Goal: Transaction & Acquisition: Purchase product/service

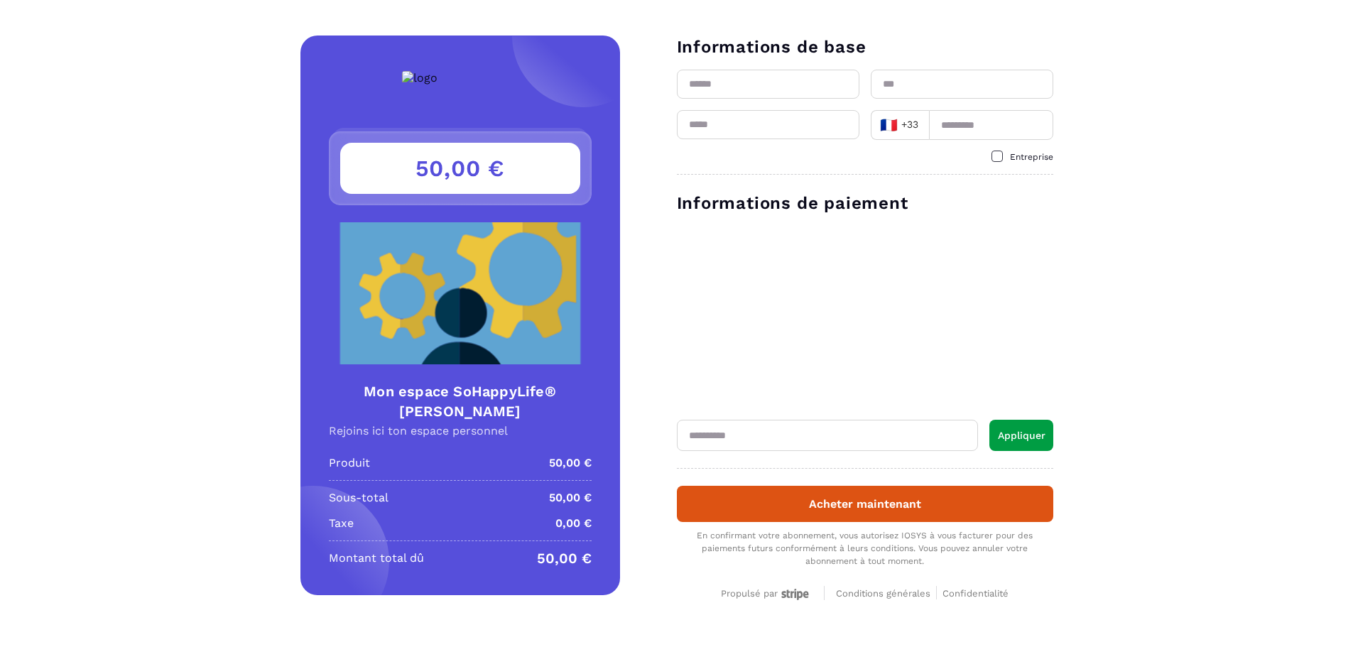
click at [739, 77] on input "text" at bounding box center [768, 84] width 183 height 29
type input "*****"
type input "********"
type input "**********"
type input "*********"
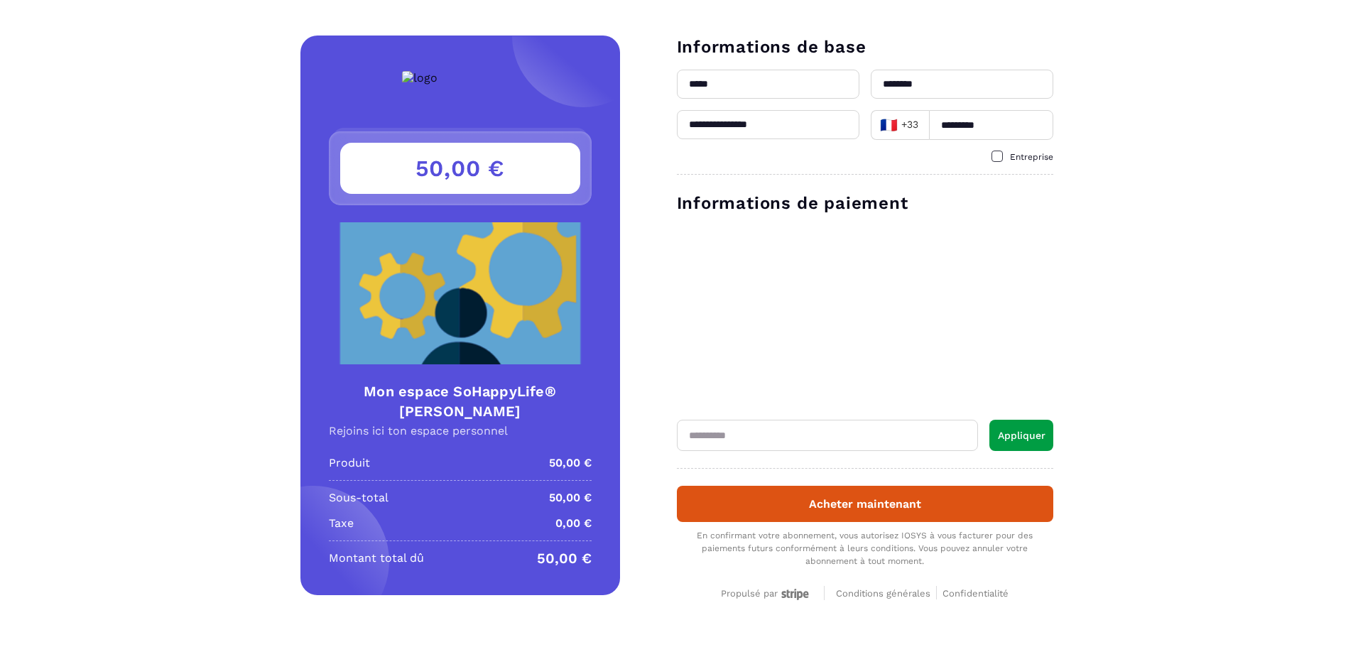
click at [744, 440] on input "text" at bounding box center [827, 435] width 301 height 31
paste input "**********"
type input "**********"
click at [1023, 437] on button "Appliquer" at bounding box center [1021, 435] width 64 height 31
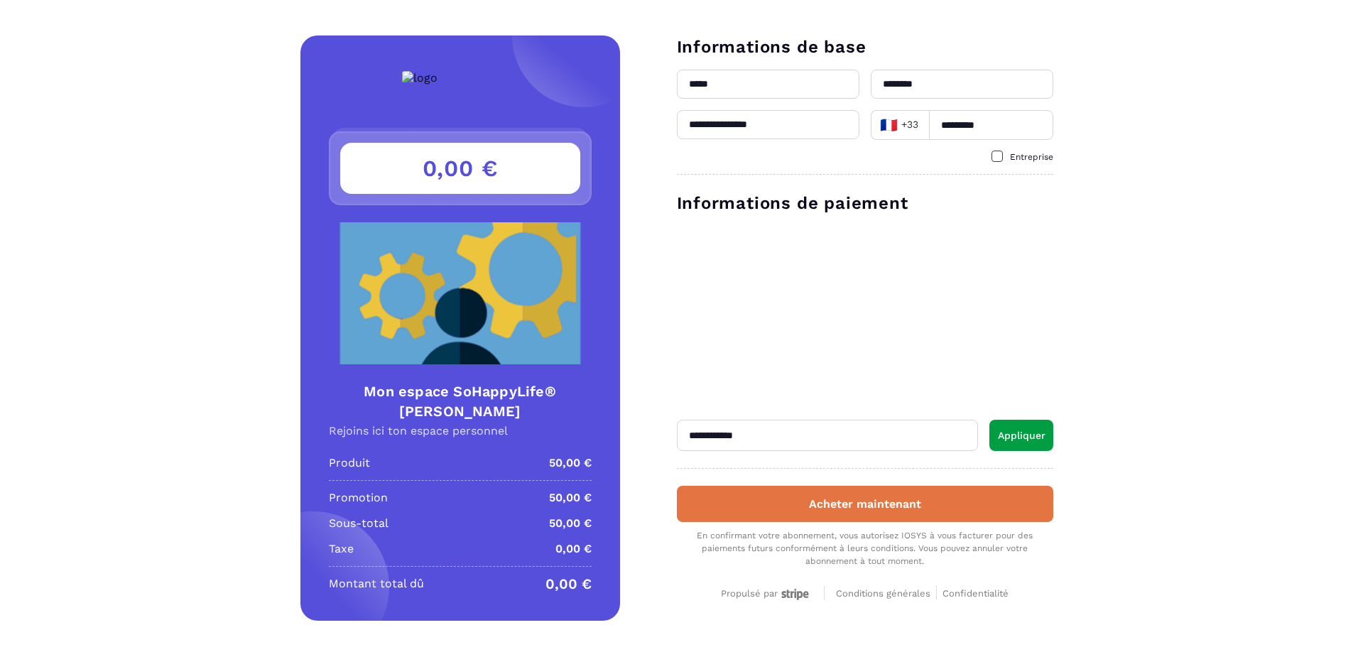
click at [900, 505] on button "Acheter maintenant" at bounding box center [865, 504] width 376 height 36
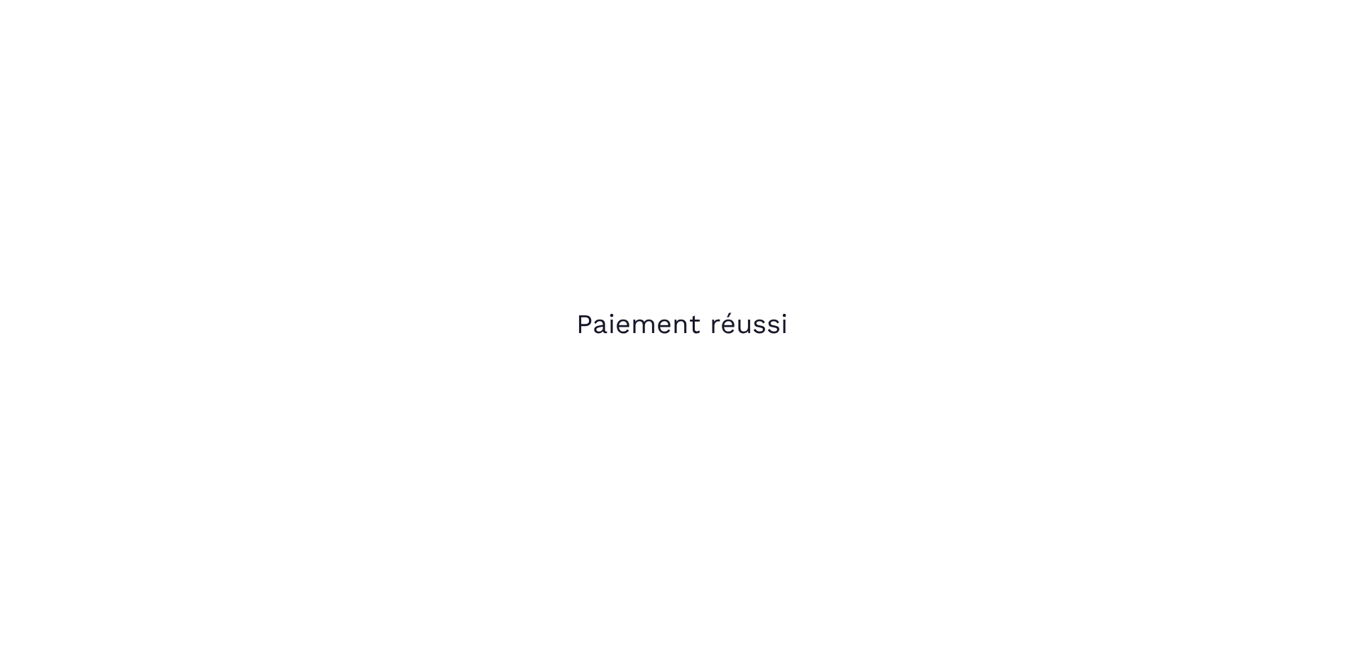
click at [712, 338] on h1 "Paiement réussi" at bounding box center [682, 323] width 212 height 31
click at [558, 129] on section "Paiement réussi" at bounding box center [682, 323] width 1364 height 647
click at [696, 319] on h1 "Paiement réussi" at bounding box center [682, 323] width 212 height 31
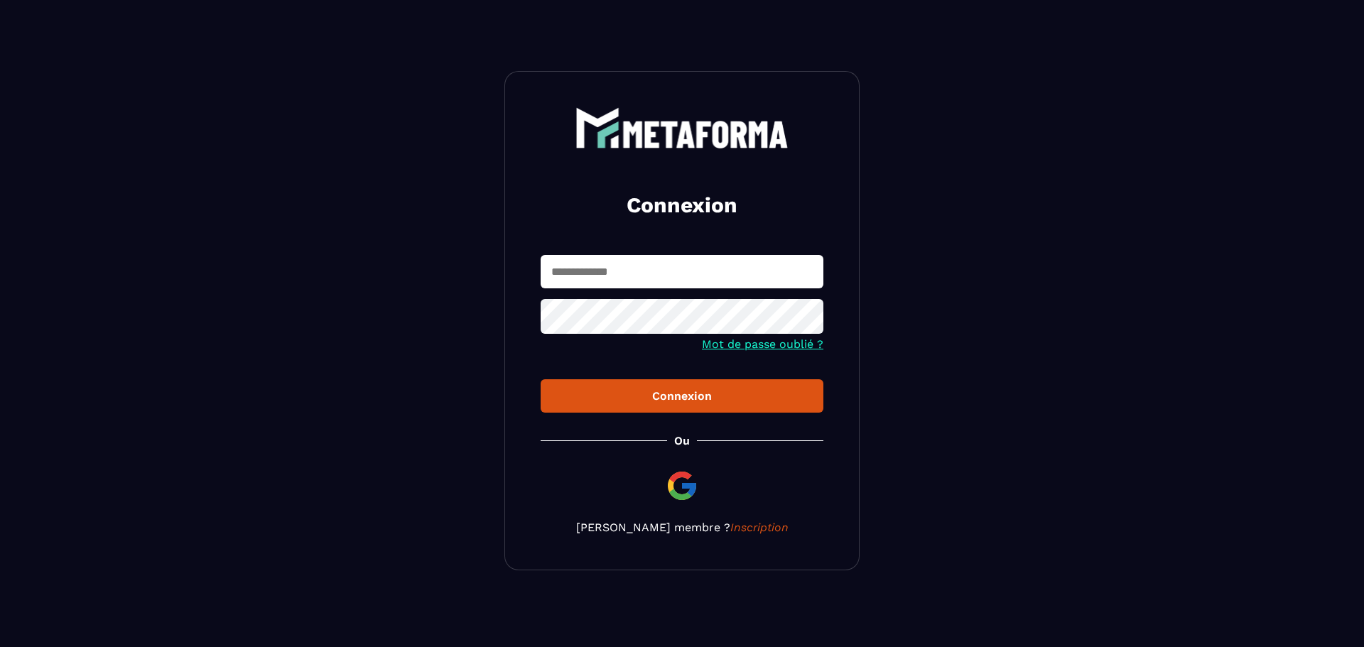
click at [577, 274] on input "text" at bounding box center [681, 271] width 283 height 33
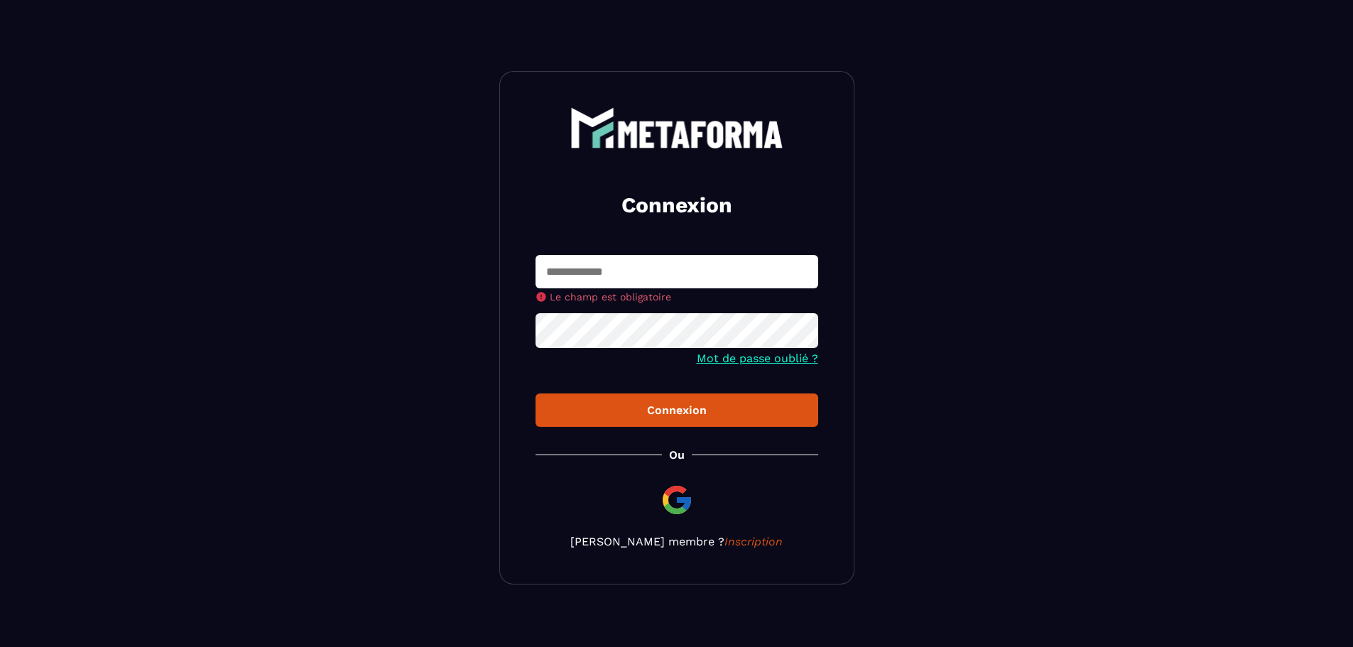
click at [580, 281] on input "text" at bounding box center [677, 271] width 283 height 33
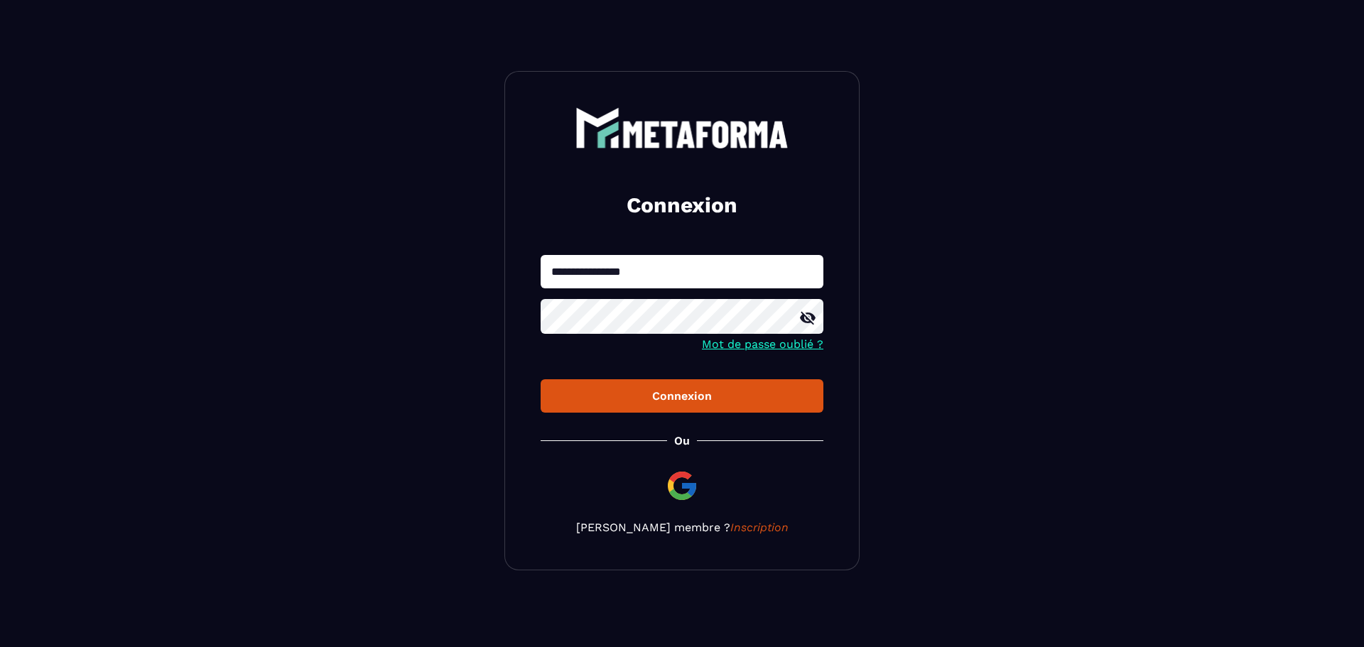
click at [796, 319] on div at bounding box center [681, 318] width 283 height 38
click at [802, 321] on icon at bounding box center [808, 318] width 16 height 13
click at [651, 408] on button "Connexion" at bounding box center [681, 395] width 283 height 33
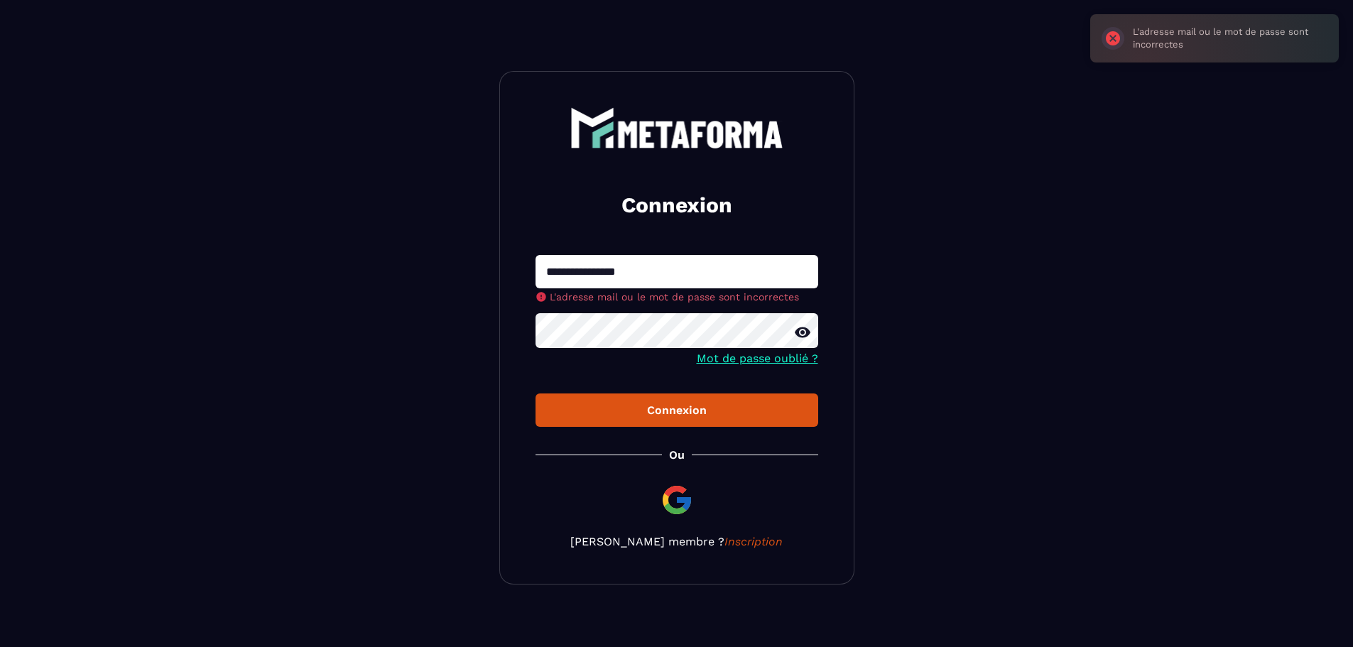
drag, startPoint x: 680, startPoint y: 275, endPoint x: 501, endPoint y: 271, distance: 179.0
click at [501, 271] on div "**********" at bounding box center [676, 328] width 355 height 514
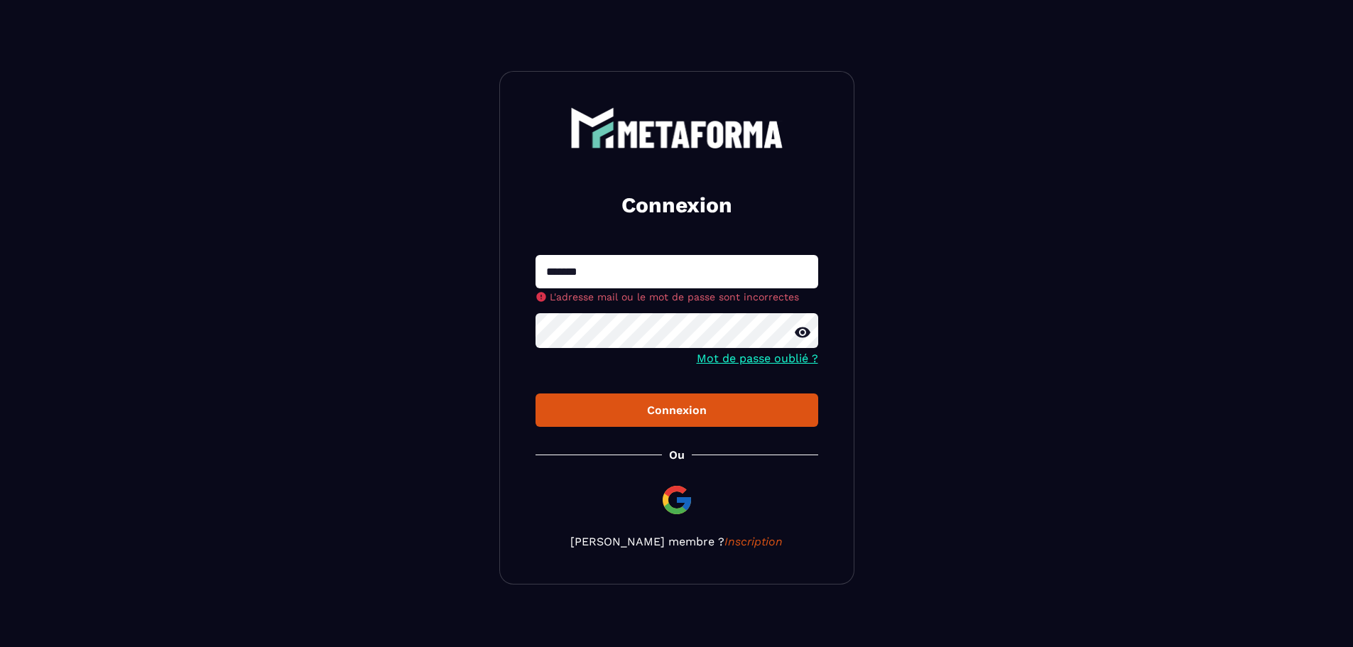
type input "**********"
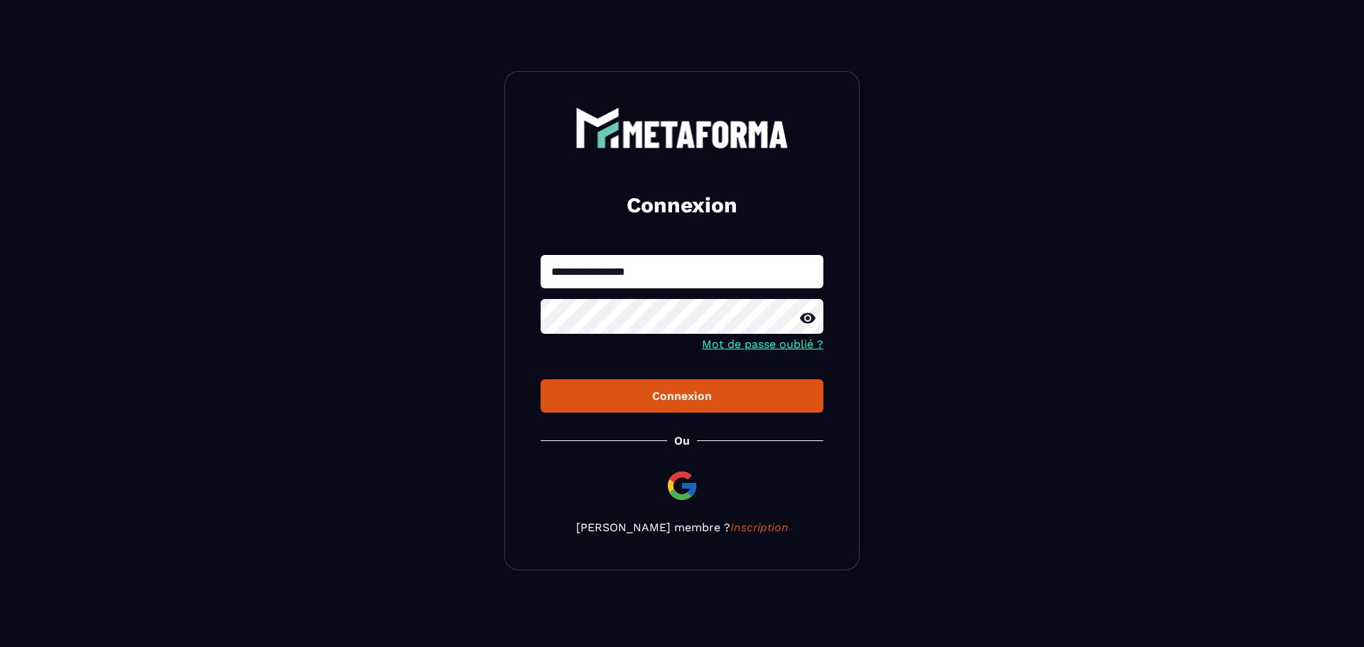
click at [712, 404] on button "Connexion" at bounding box center [681, 395] width 283 height 33
click at [578, 268] on input "text" at bounding box center [681, 271] width 283 height 33
click at [645, 271] on input "text" at bounding box center [681, 271] width 283 height 33
type input "**********"
click at [810, 317] on icon at bounding box center [808, 318] width 16 height 13
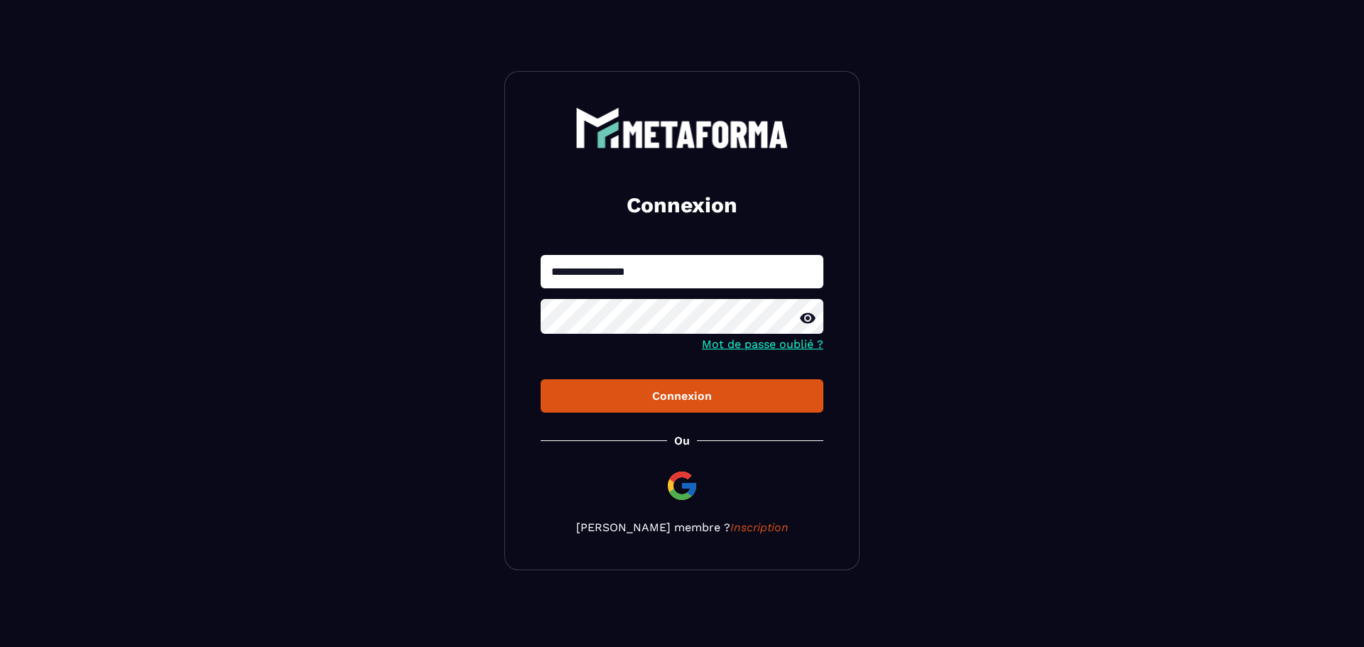
click at [671, 406] on button "Connexion" at bounding box center [681, 395] width 283 height 33
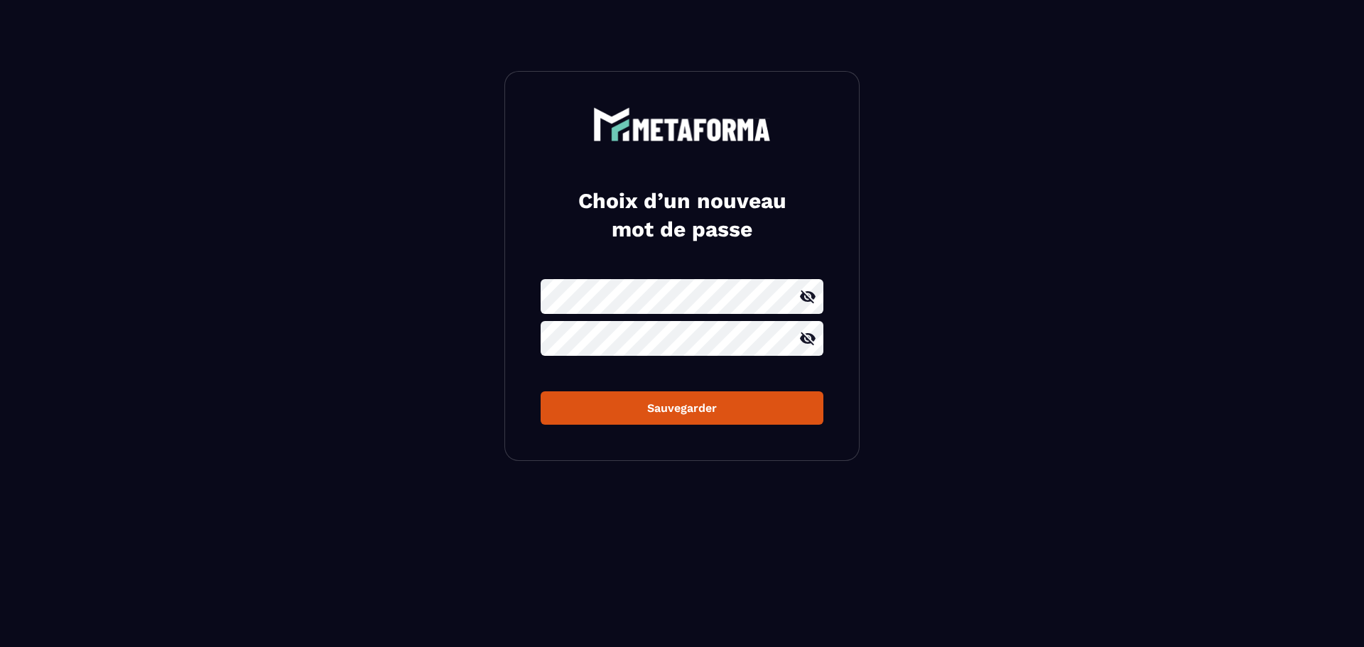
click at [814, 295] on icon at bounding box center [808, 296] width 16 height 13
click at [531, 295] on div "Choix d’un nouveau mot de passe Sauvegarder" at bounding box center [681, 266] width 355 height 390
click at [490, 336] on section "Choix d’un nouveau mot de passe Sauvegarder" at bounding box center [682, 266] width 1364 height 532
click at [509, 295] on div "Choix d’un nouveau mot de passe Sauvegarder" at bounding box center [681, 266] width 355 height 390
click at [799, 335] on icon at bounding box center [807, 338] width 17 height 17
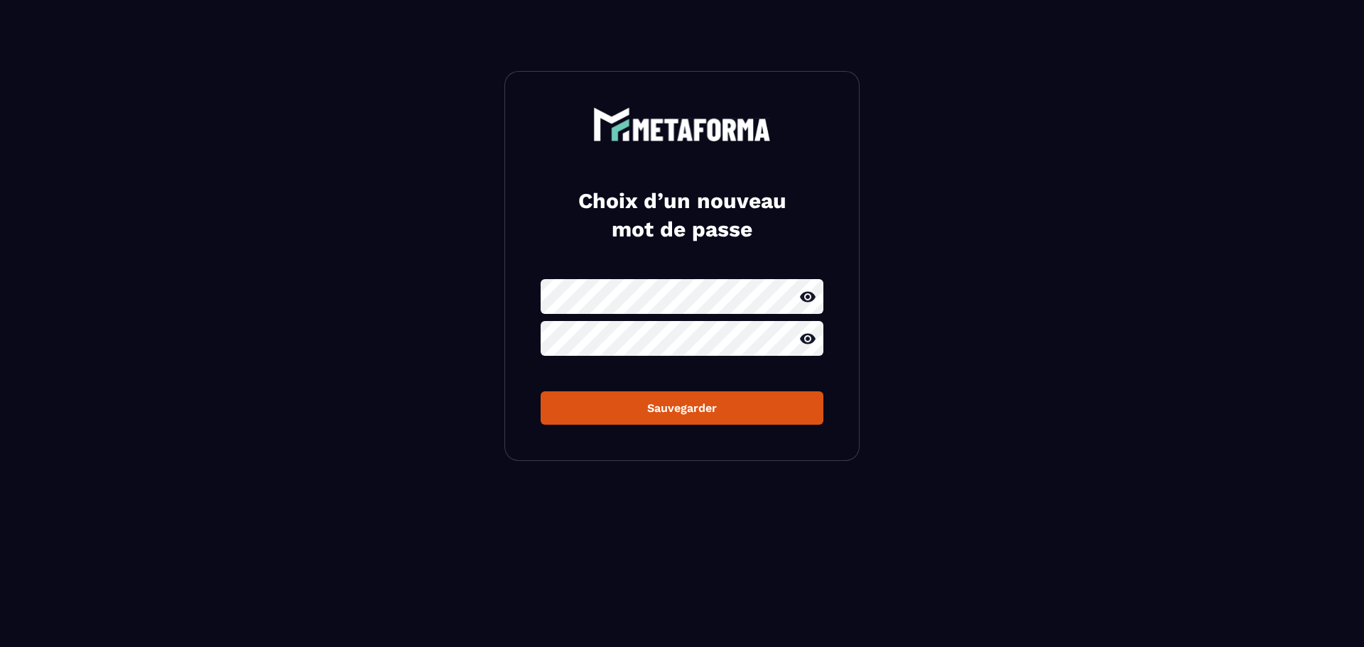
click at [683, 409] on div "Sauvegarder" at bounding box center [682, 407] width 260 height 13
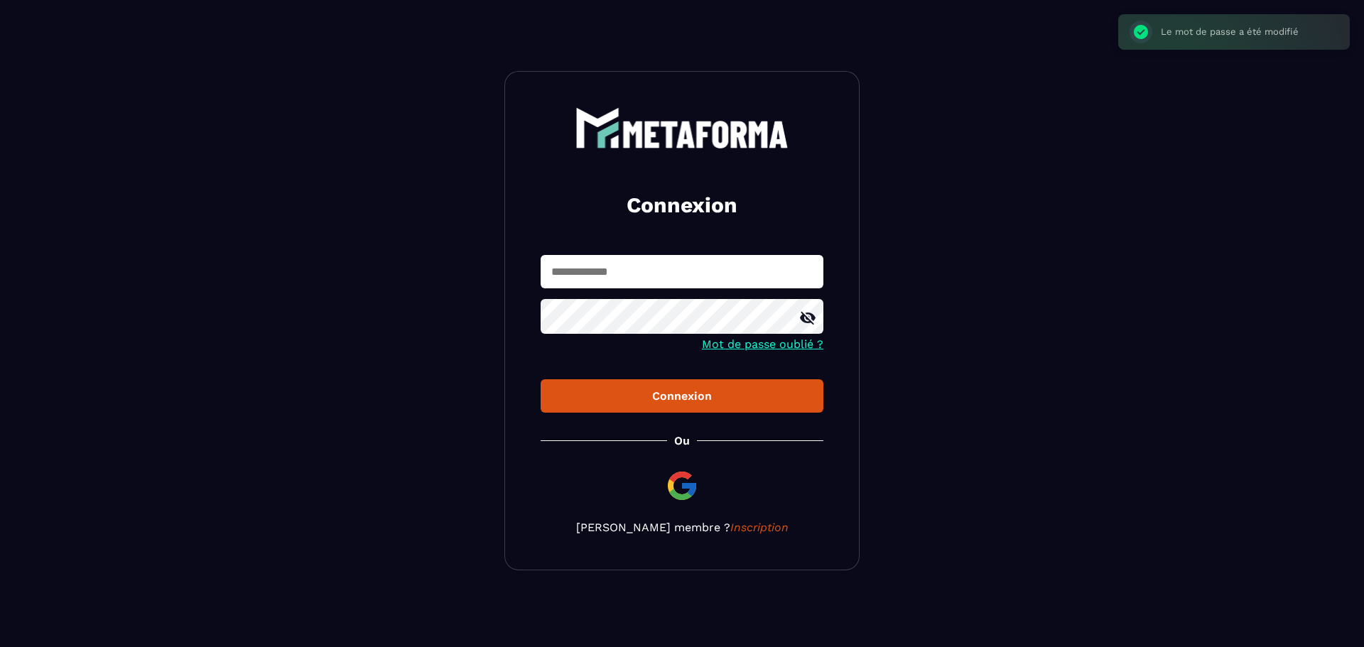
click at [632, 268] on input "text" at bounding box center [681, 271] width 283 height 33
click at [695, 401] on div "Connexion" at bounding box center [682, 395] width 260 height 13
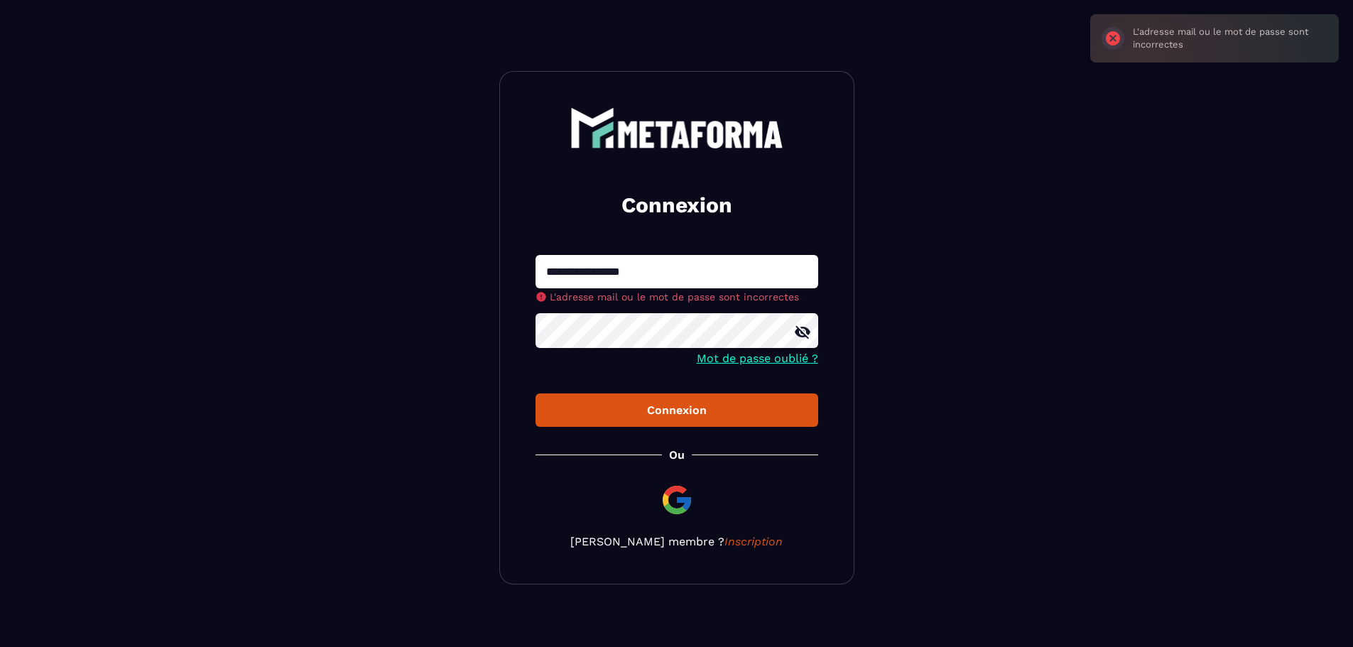
click at [681, 271] on input "**********" at bounding box center [677, 271] width 283 height 33
drag, startPoint x: 681, startPoint y: 271, endPoint x: 416, endPoint y: 276, distance: 265.0
click at [416, 276] on section "**********" at bounding box center [676, 328] width 1353 height 656
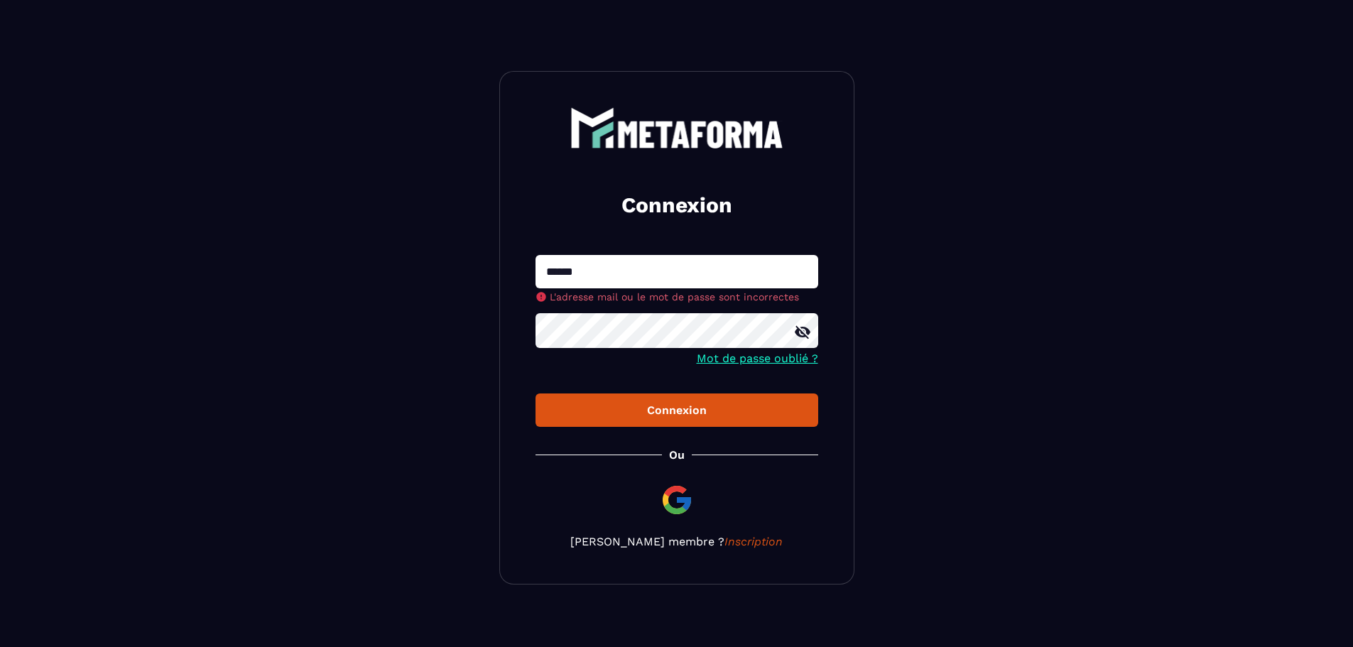
type input "**********"
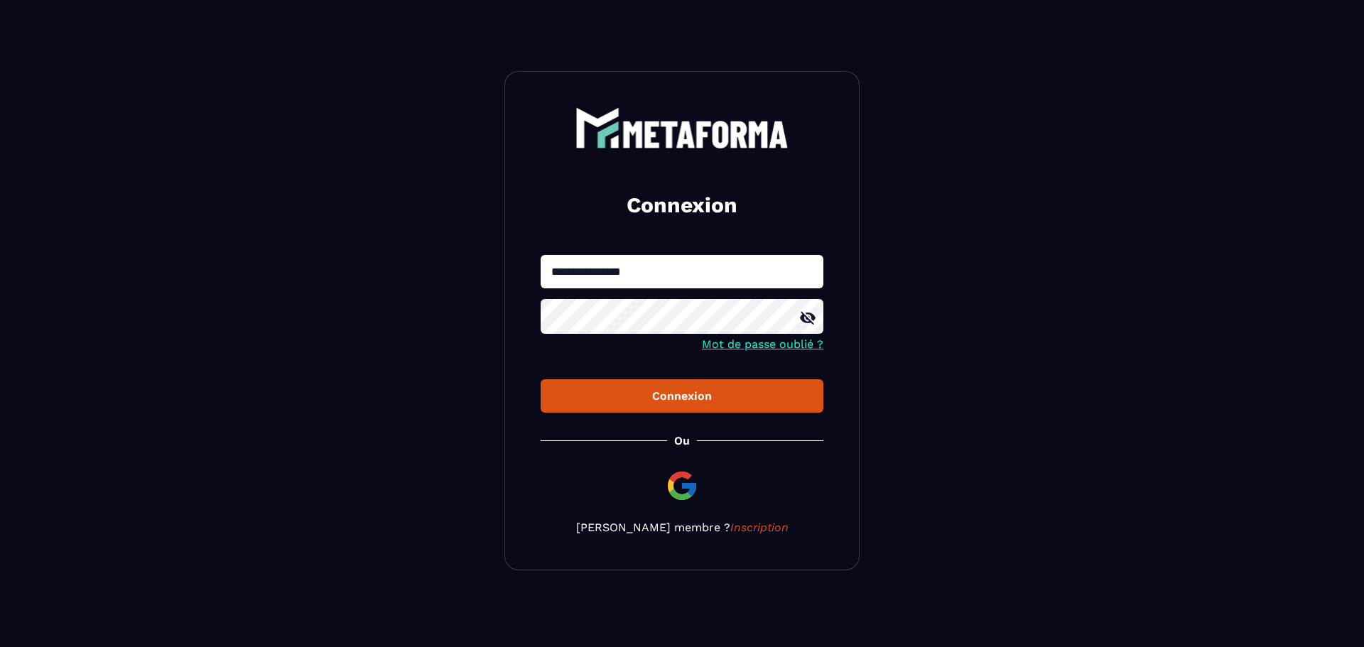
click at [724, 402] on div "Connexion" at bounding box center [682, 395] width 260 height 13
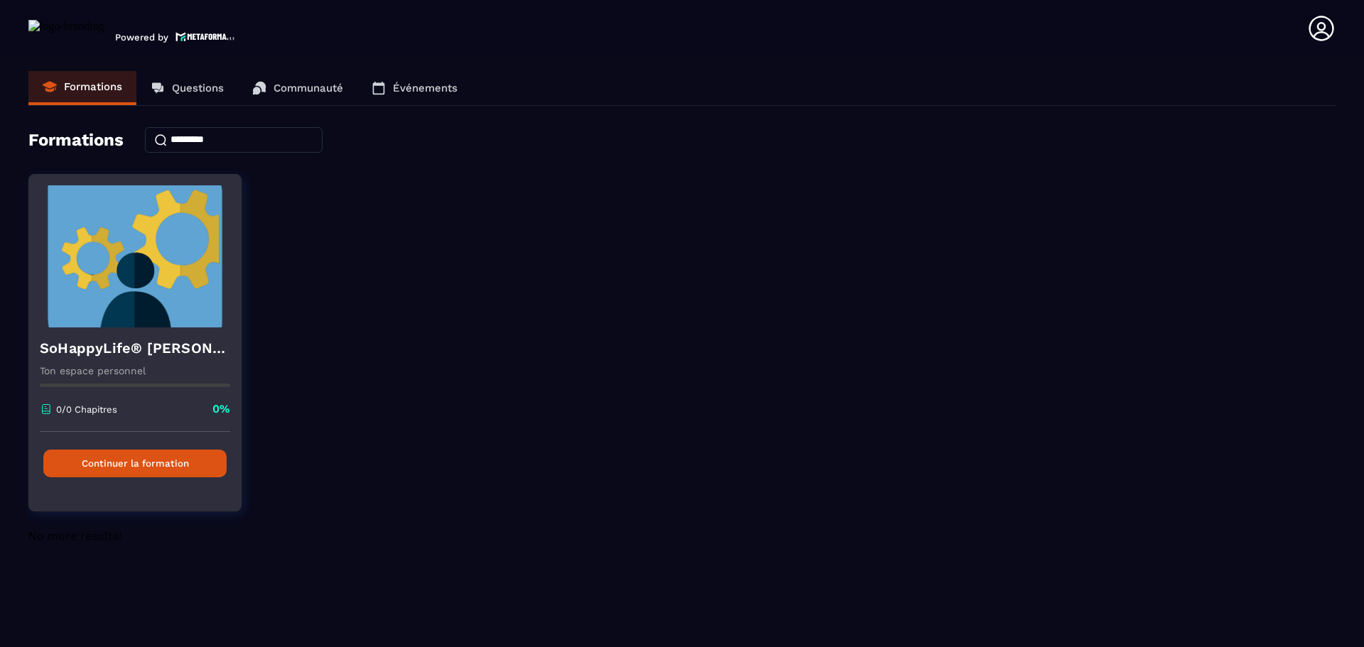
click at [163, 248] on img at bounding box center [135, 256] width 190 height 142
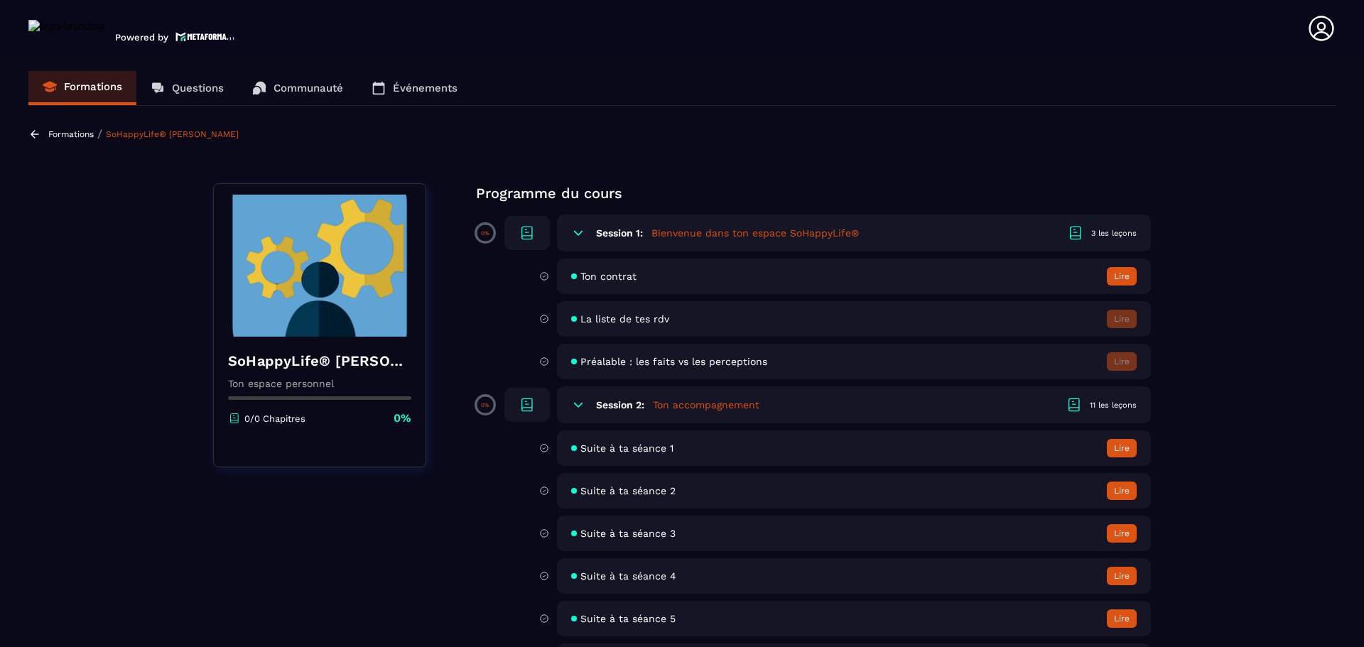
click at [1119, 442] on button "Lire" at bounding box center [1122, 448] width 30 height 18
click at [1114, 487] on button "Lire" at bounding box center [1122, 491] width 30 height 18
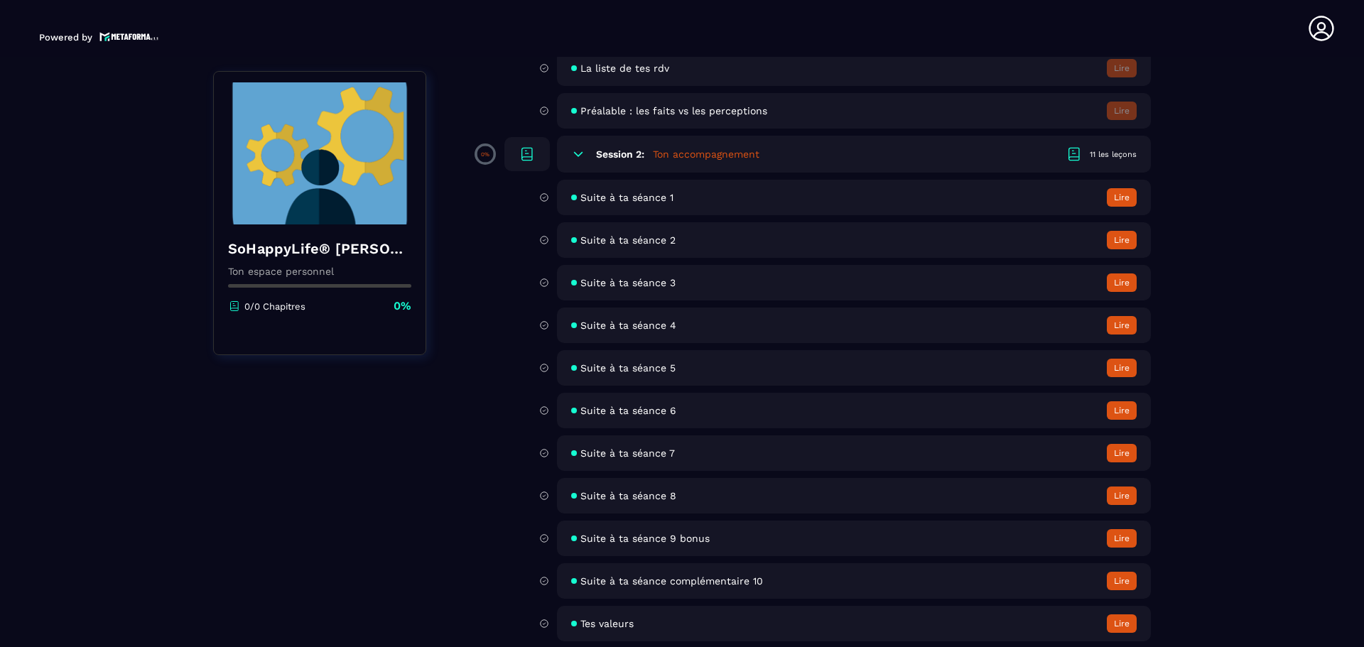
scroll to position [261, 0]
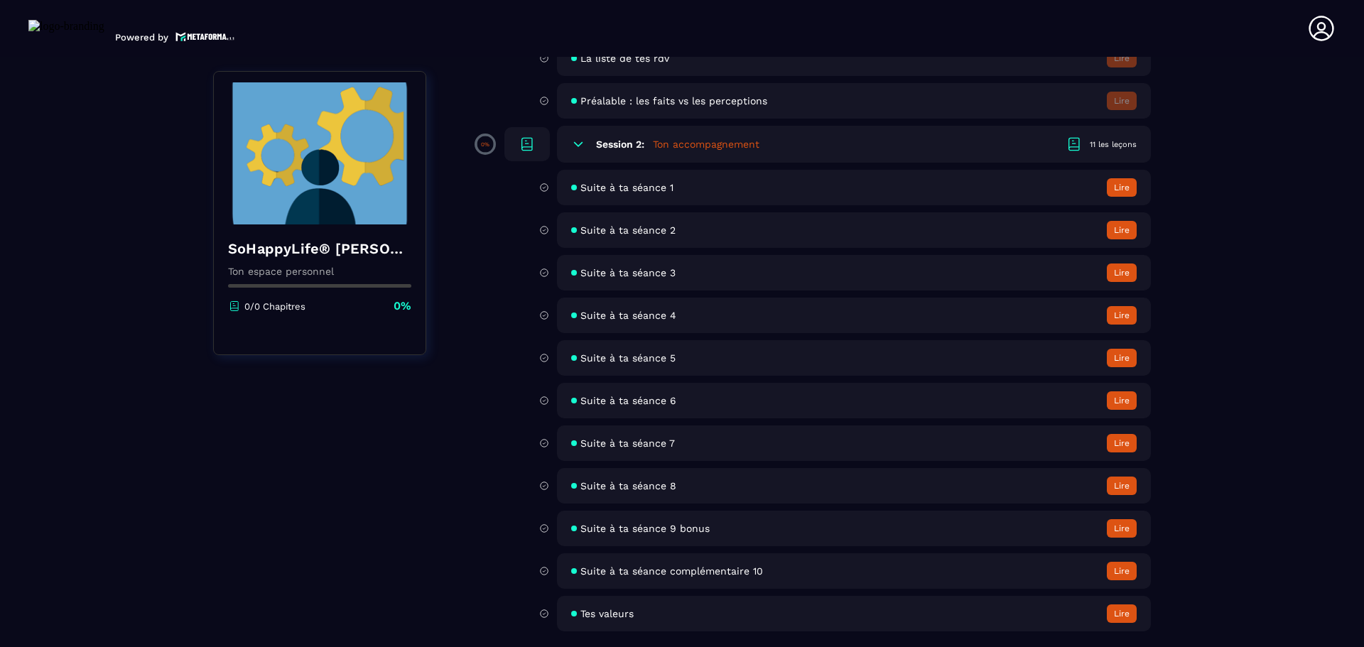
click at [1123, 567] on button "Lire" at bounding box center [1122, 571] width 30 height 18
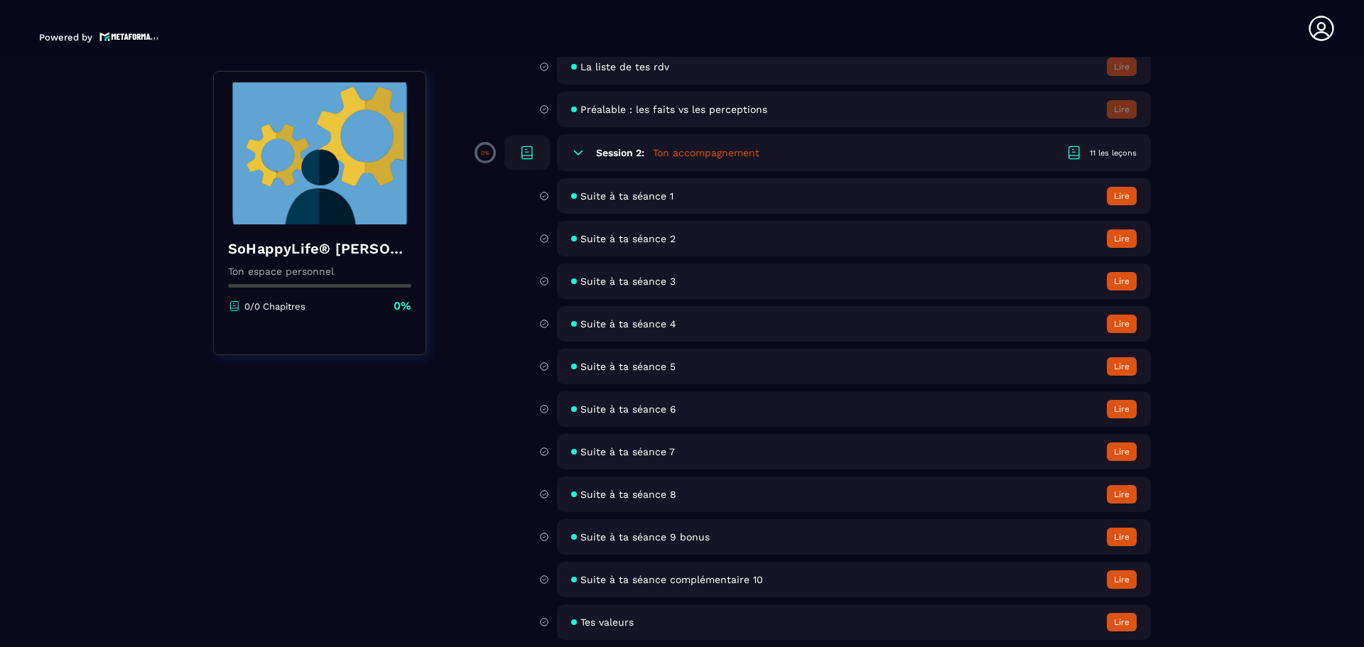
scroll to position [261, 0]
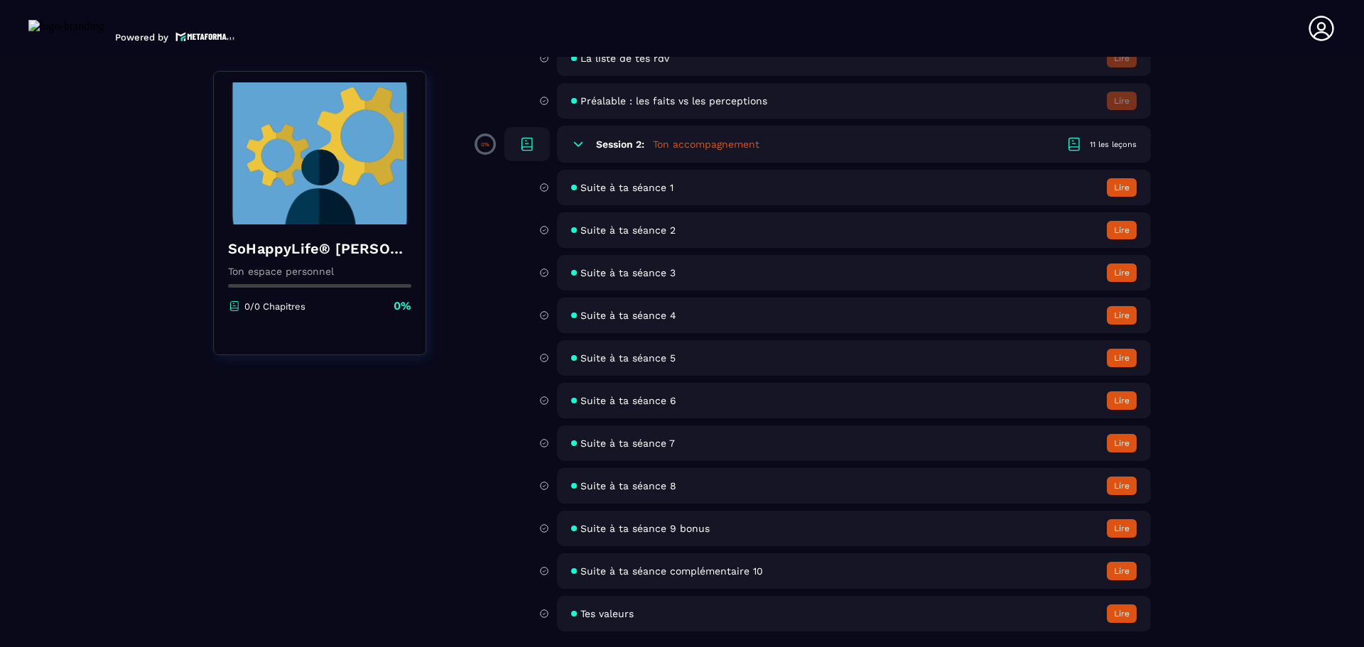
click at [1118, 610] on button "Lire" at bounding box center [1122, 613] width 30 height 18
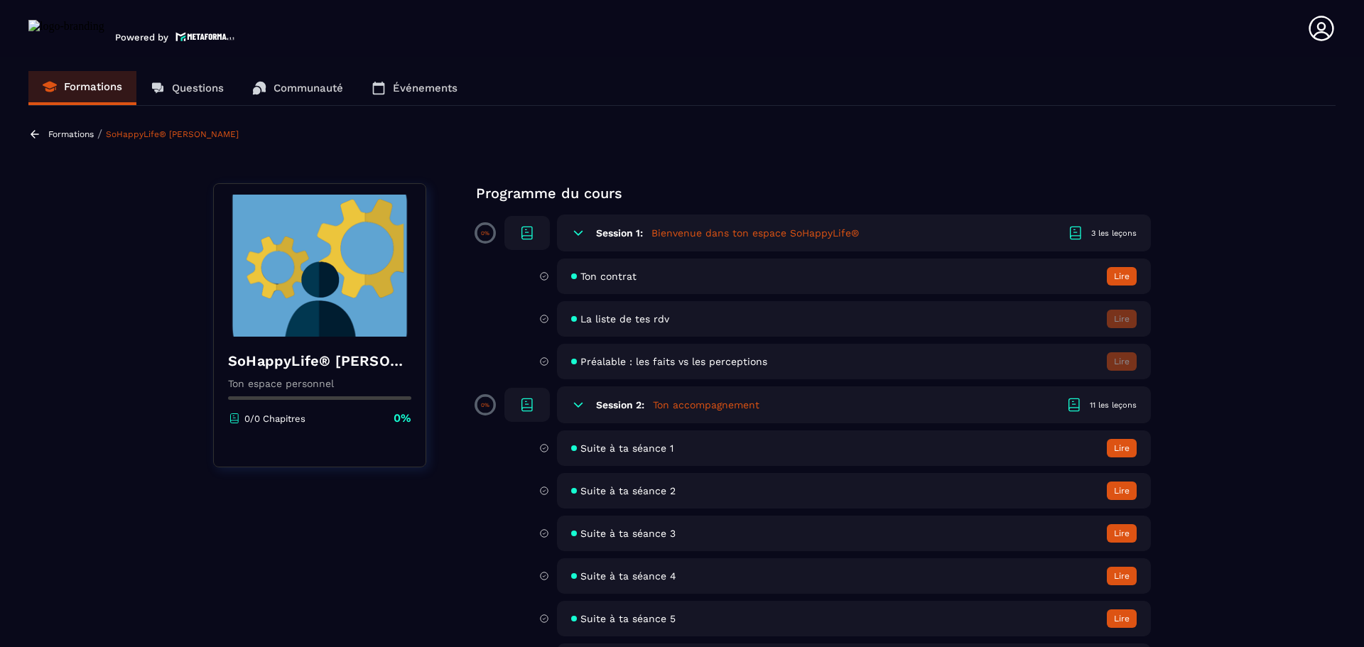
click at [619, 273] on span "Ton contrat" at bounding box center [608, 276] width 56 height 11
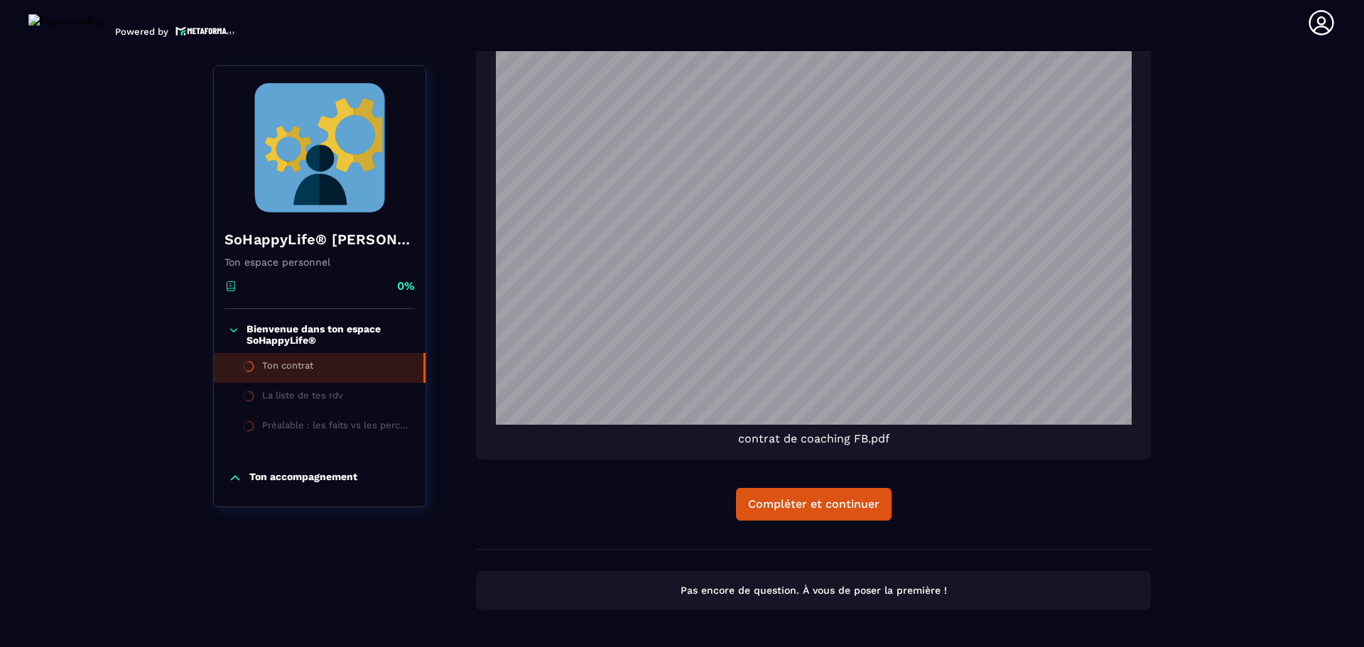
scroll to position [503, 0]
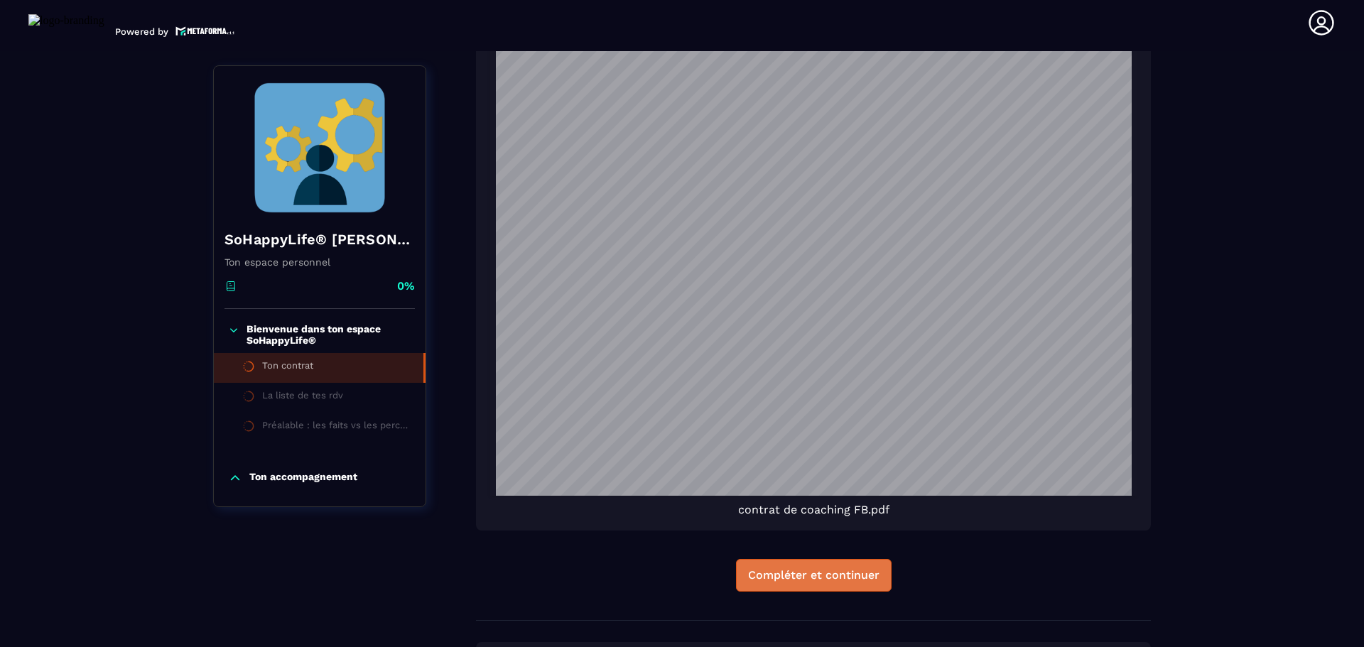
click at [810, 573] on div "Compléter et continuer" at bounding box center [813, 575] width 131 height 14
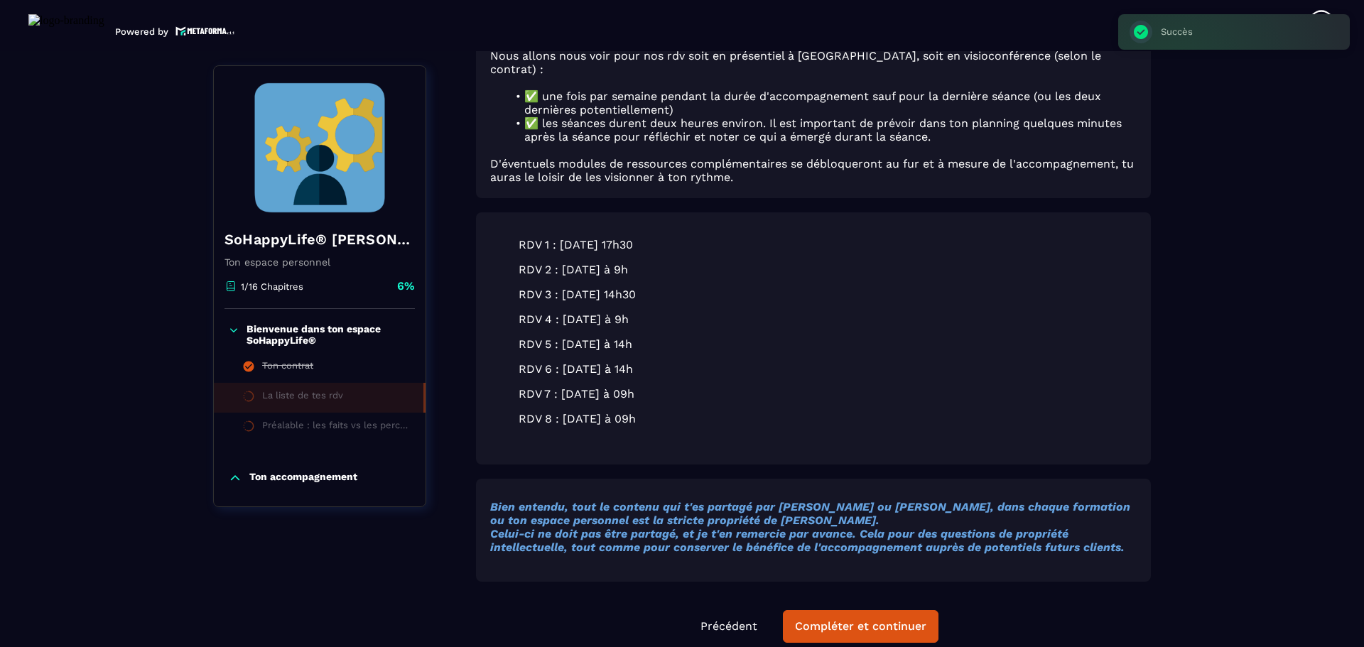
scroll to position [388, 0]
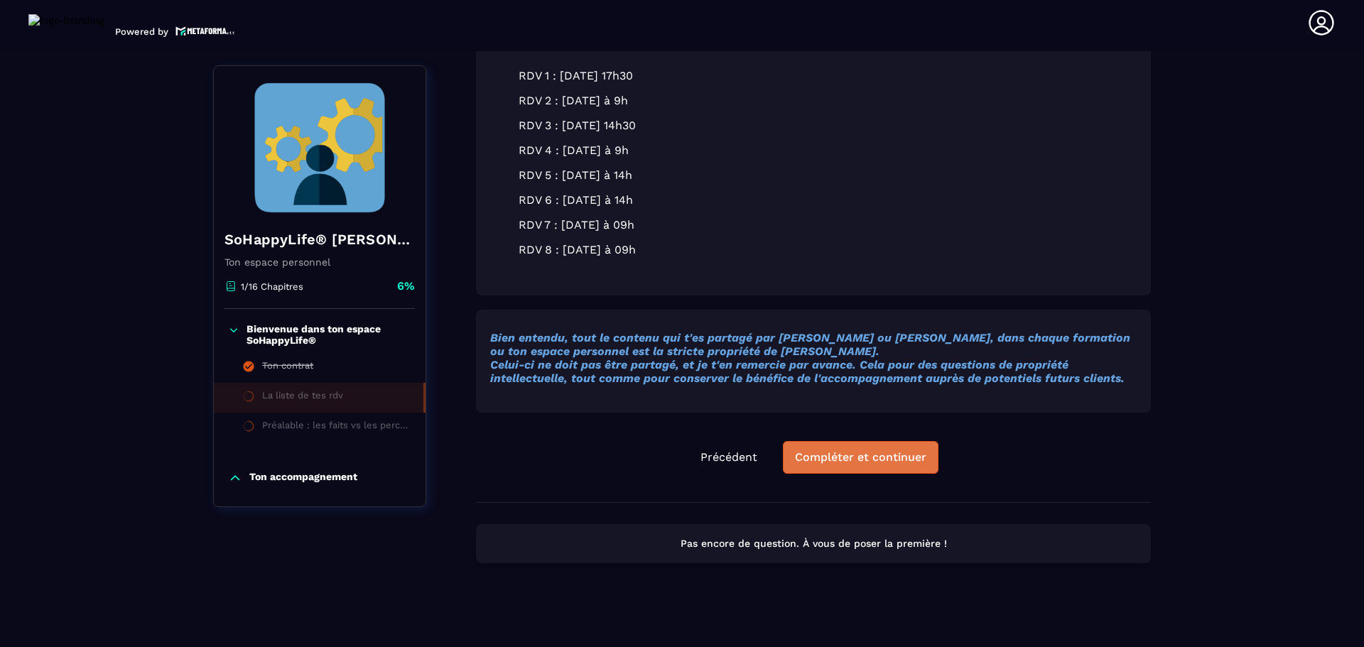
click at [867, 450] on div "Compléter et continuer" at bounding box center [860, 457] width 131 height 14
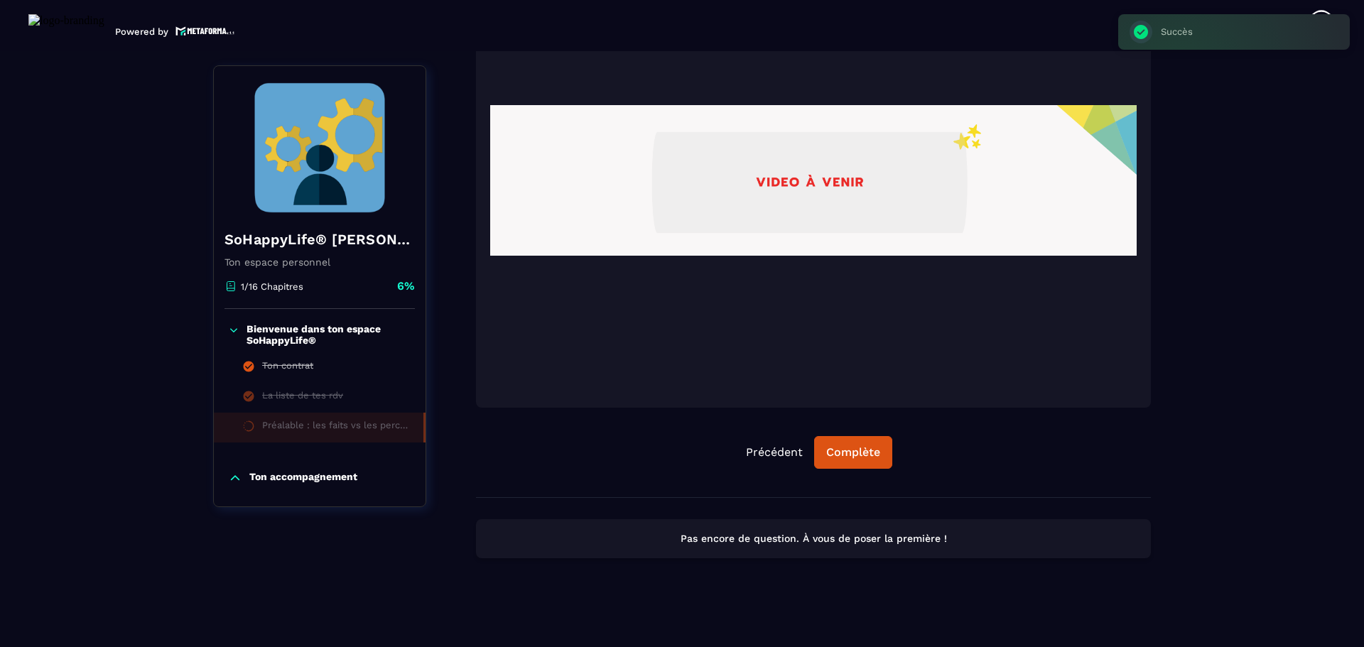
scroll to position [506, 0]
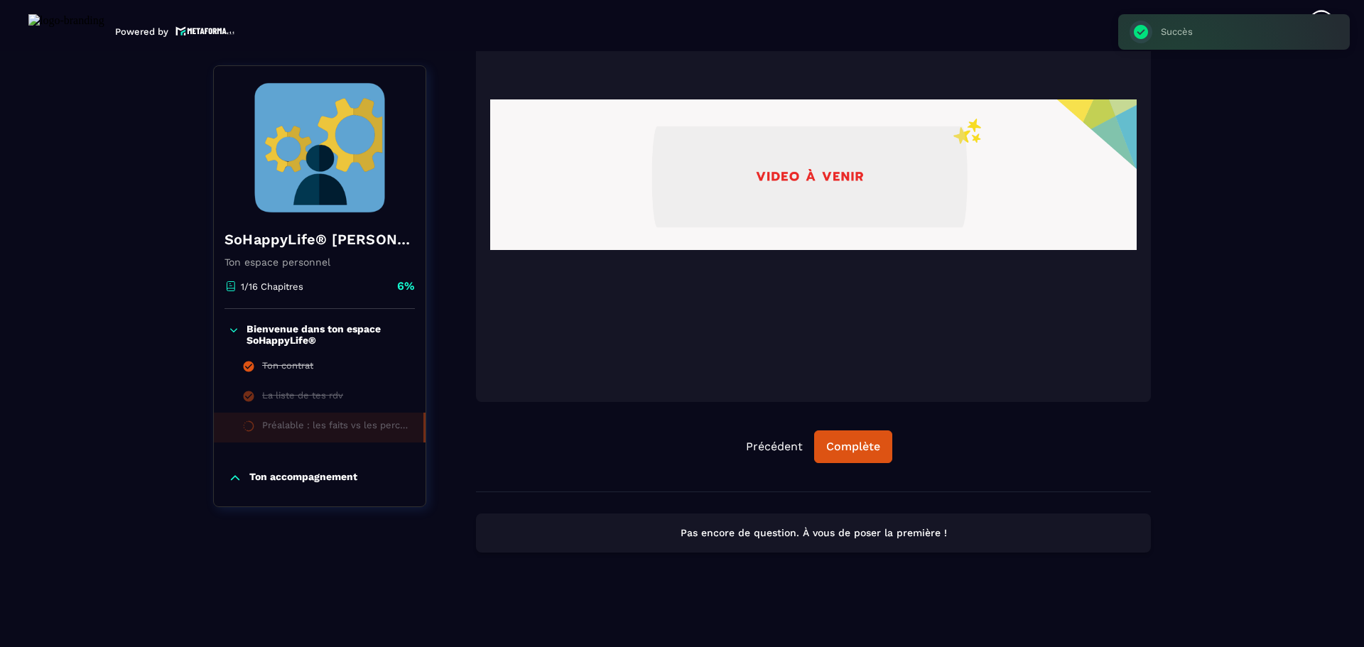
click at [835, 183] on img at bounding box center [813, 175] width 646 height 426
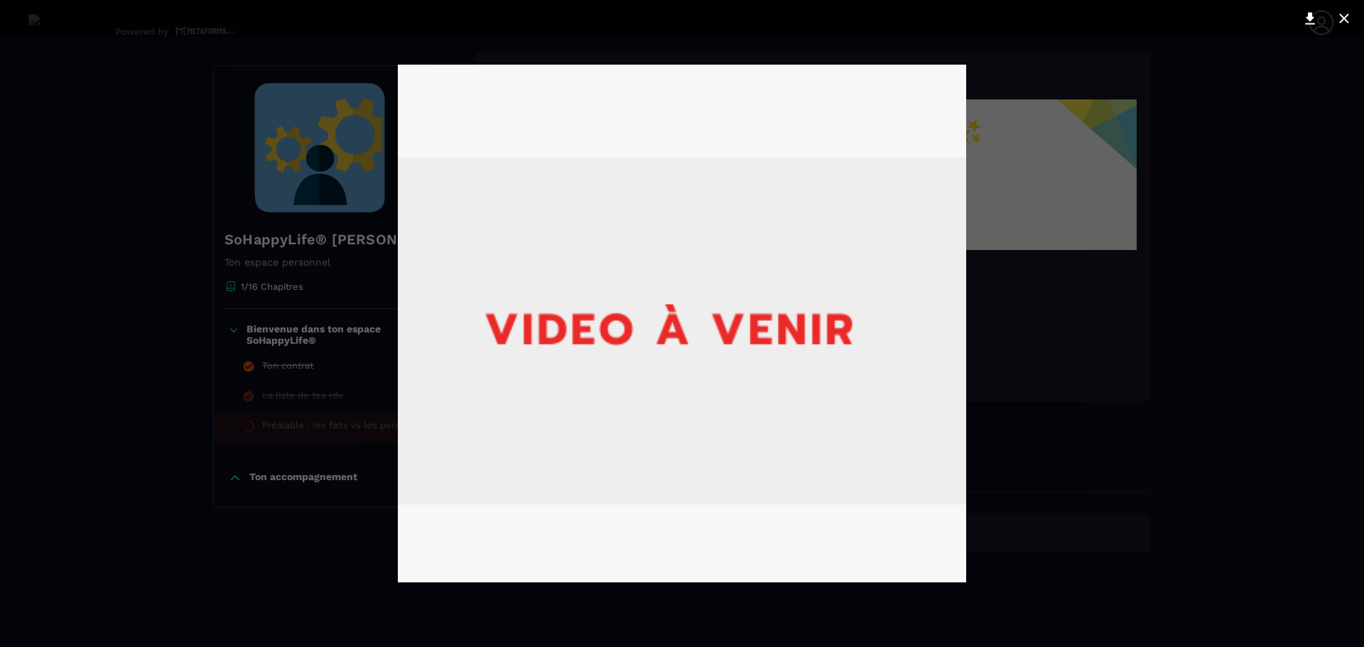
click at [1070, 67] on div at bounding box center [682, 323] width 1364 height 647
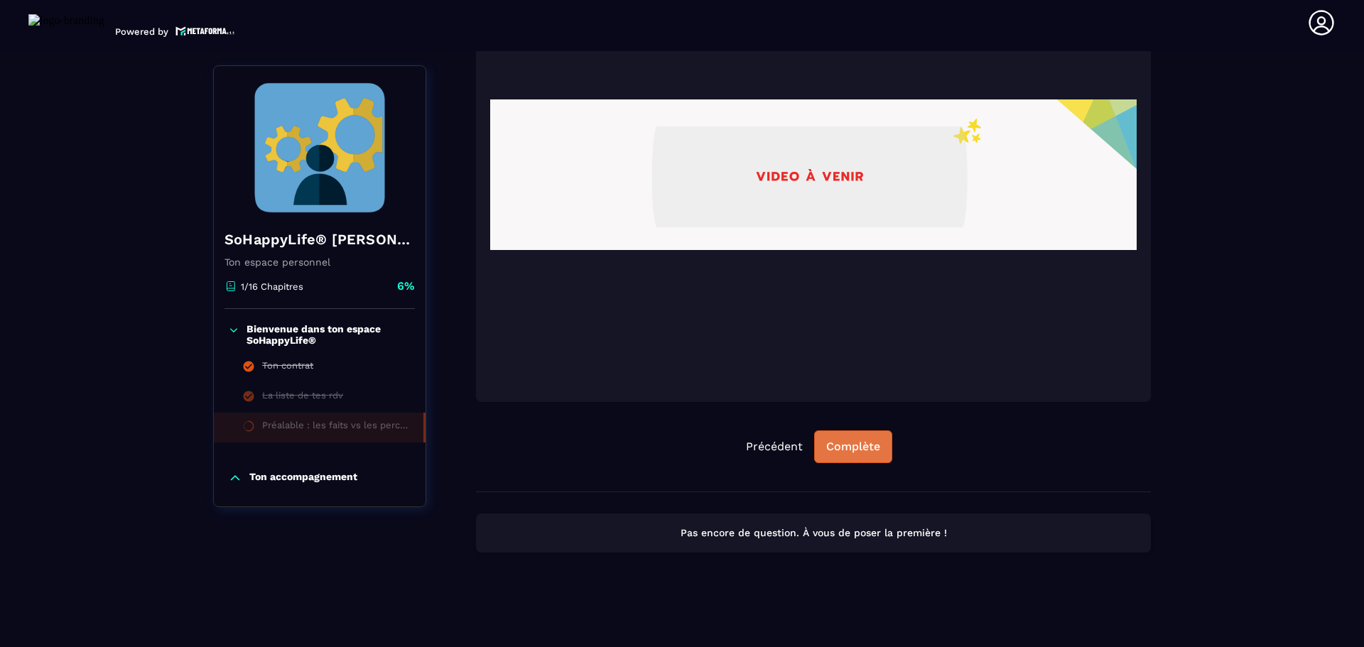
click at [853, 440] on div "Complète" at bounding box center [853, 447] width 54 height 14
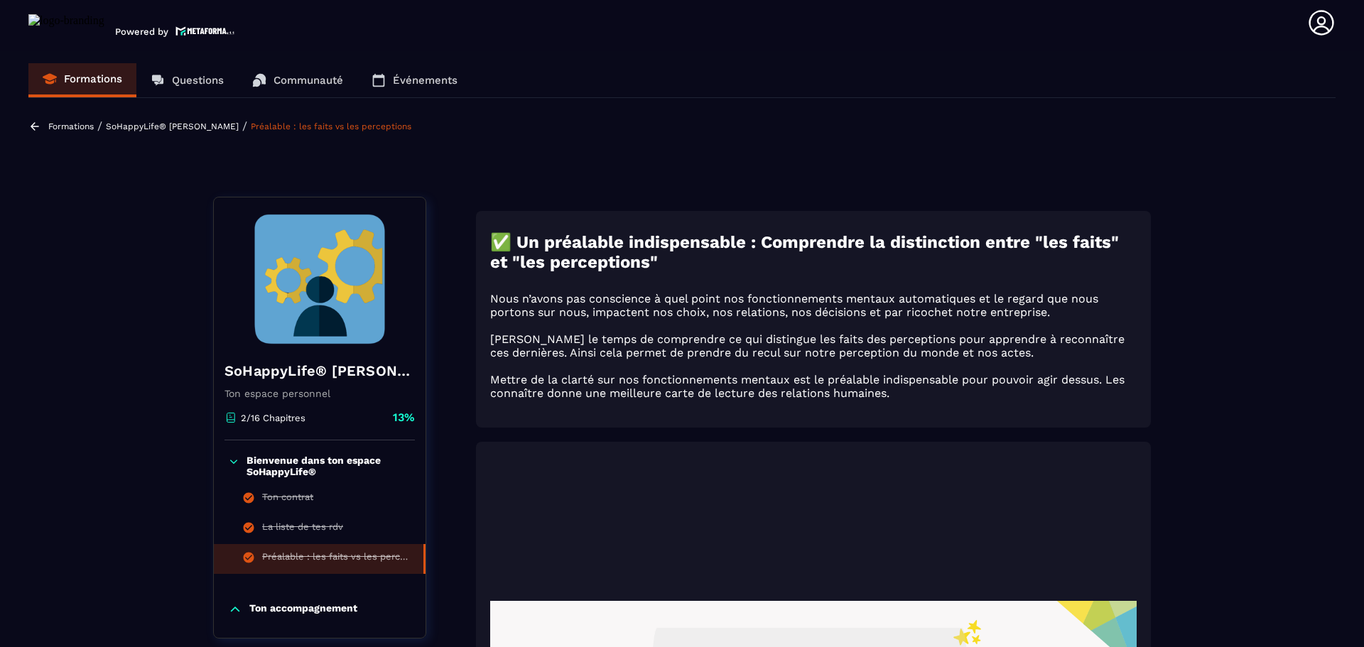
scroll to position [0, 0]
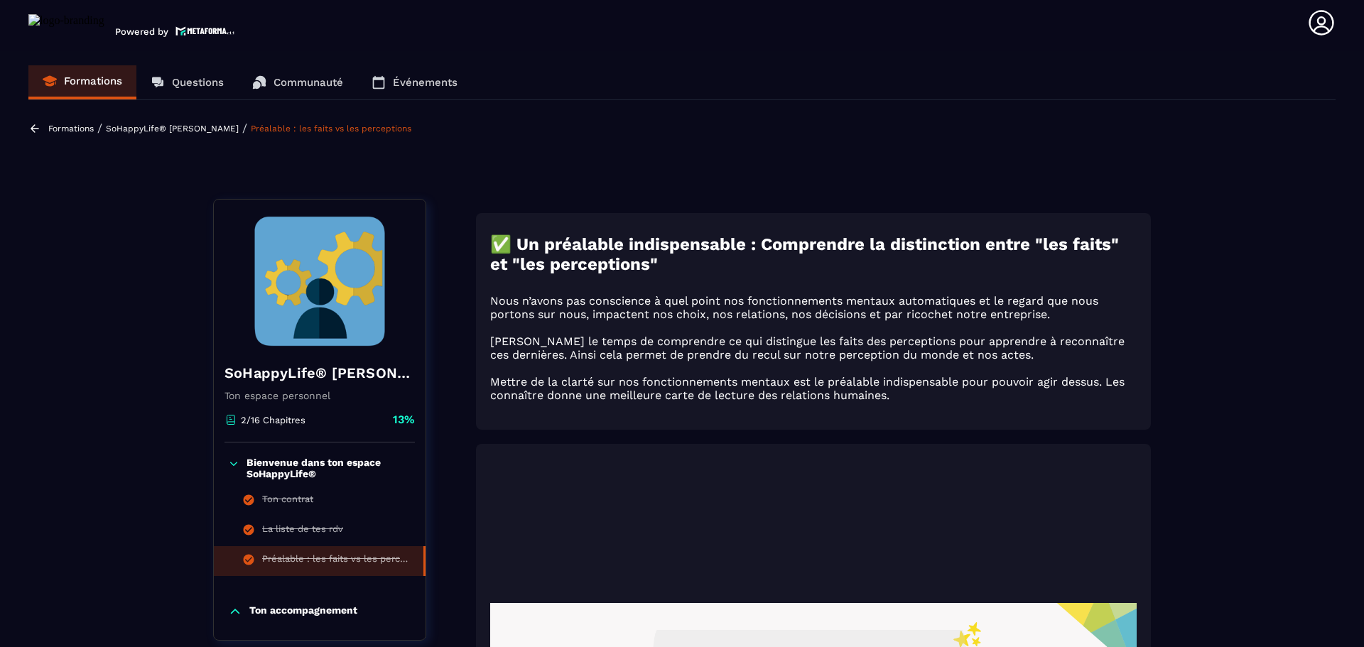
click at [70, 79] on p "Formations" at bounding box center [93, 81] width 58 height 13
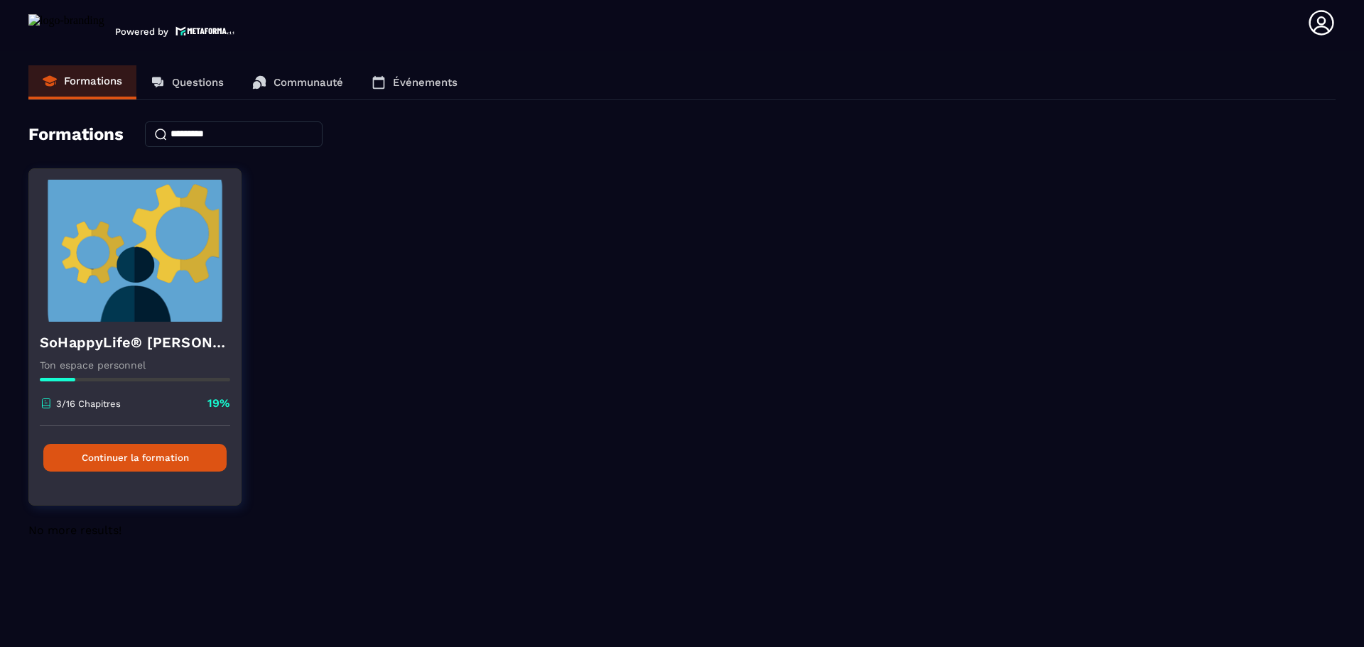
click at [131, 462] on button "Continuer la formation" at bounding box center [134, 458] width 183 height 28
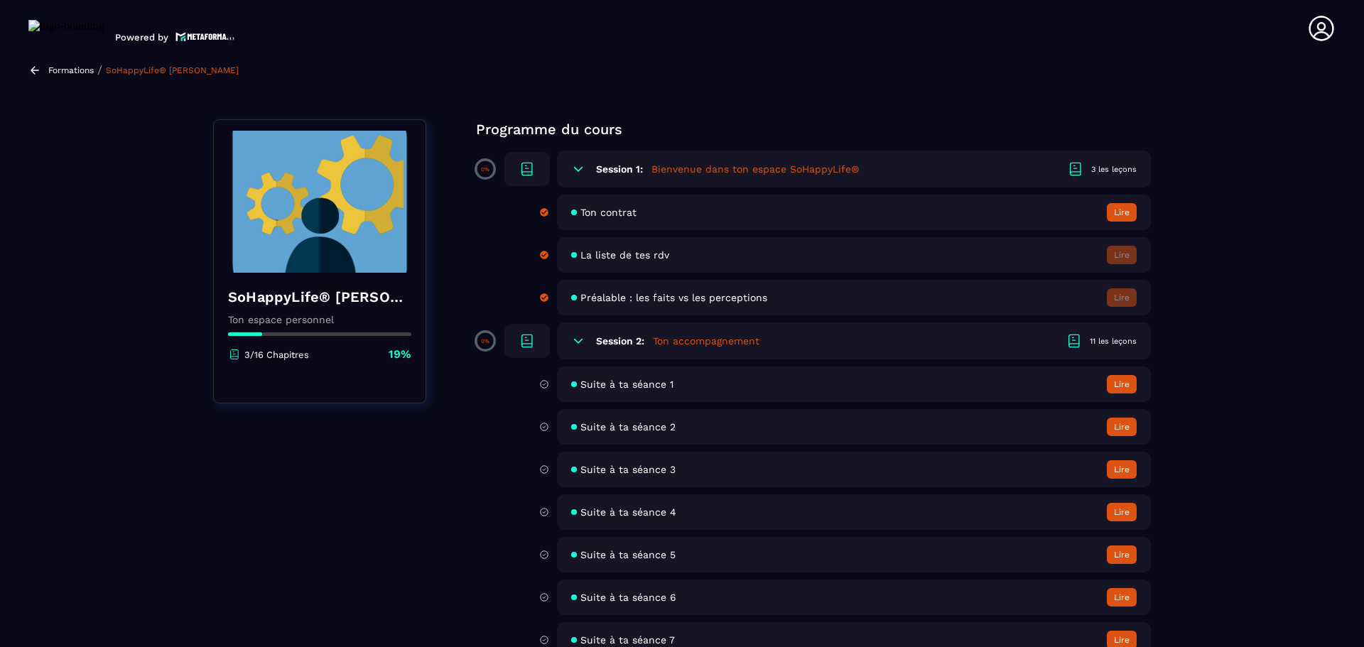
scroll to position [213, 0]
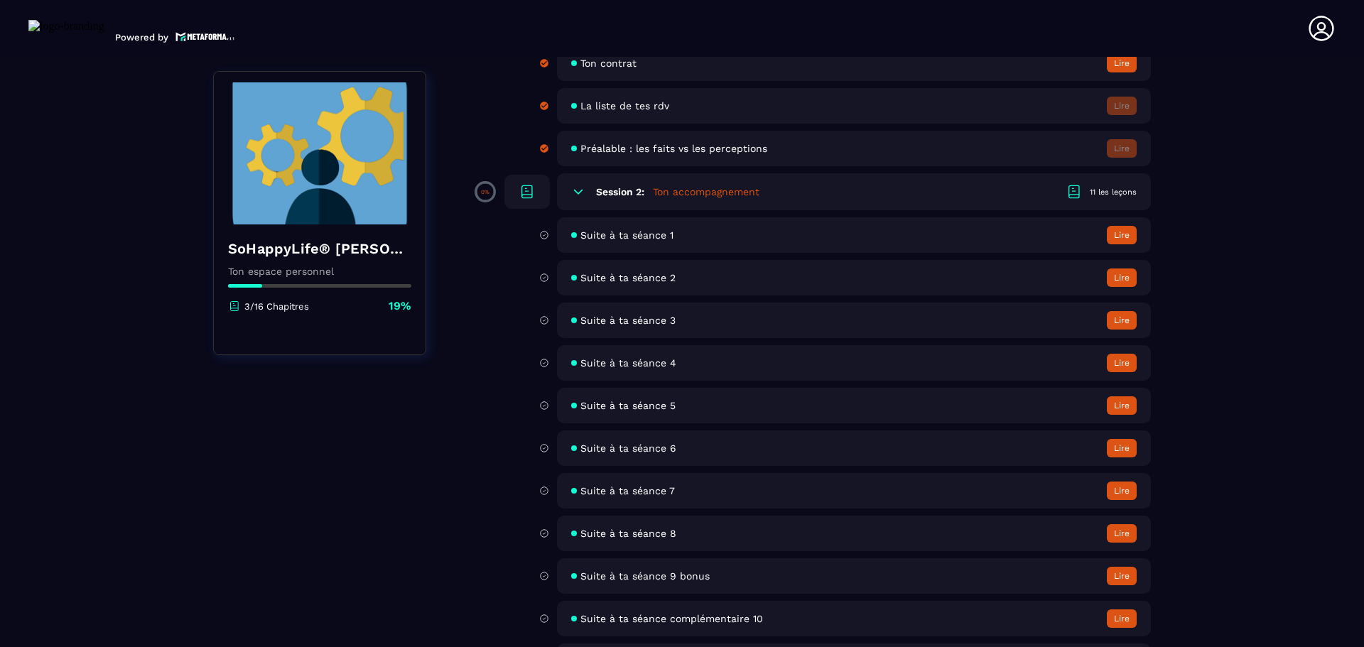
click at [1124, 318] on button "Lire" at bounding box center [1122, 320] width 30 height 18
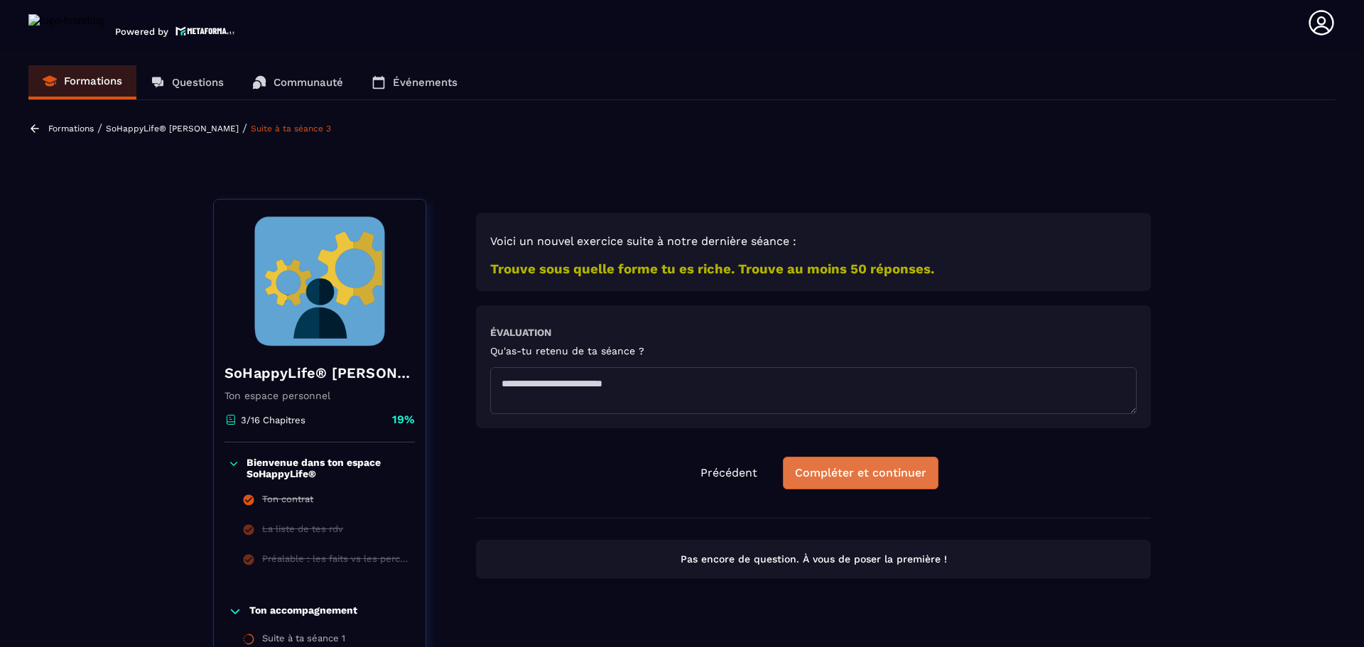
click at [857, 472] on div "Compléter et continuer" at bounding box center [860, 473] width 131 height 14
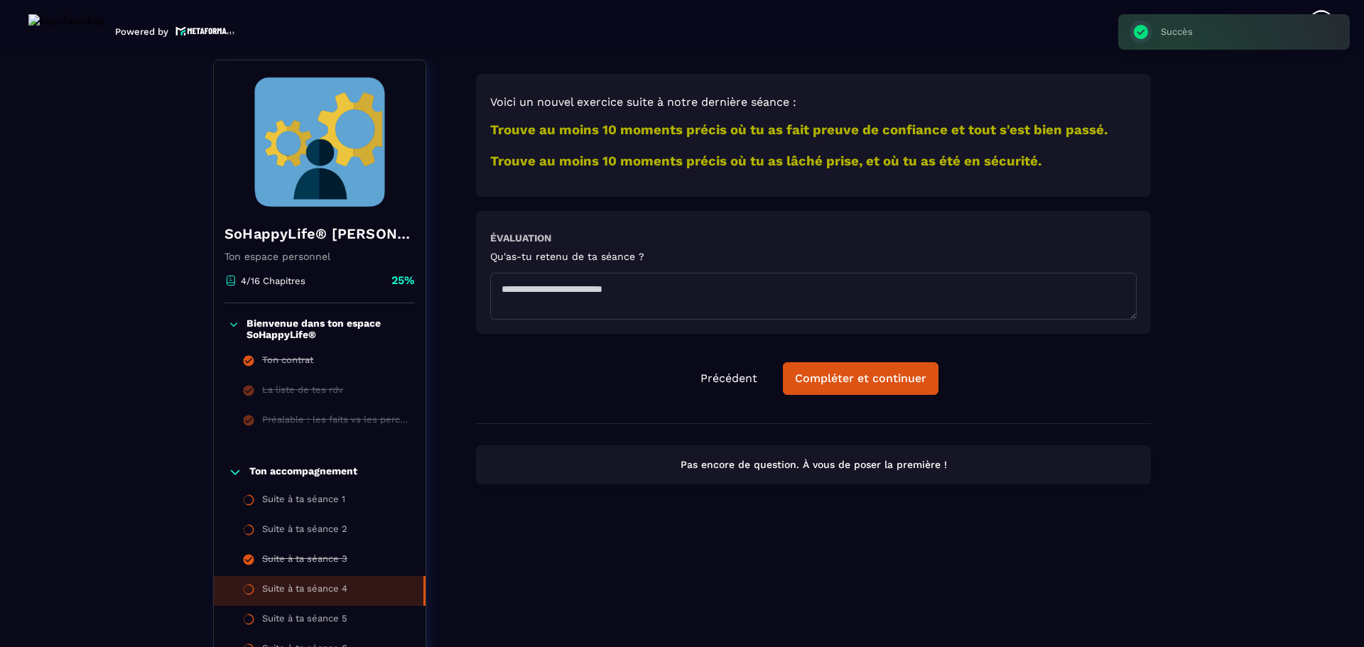
scroll to position [148, 0]
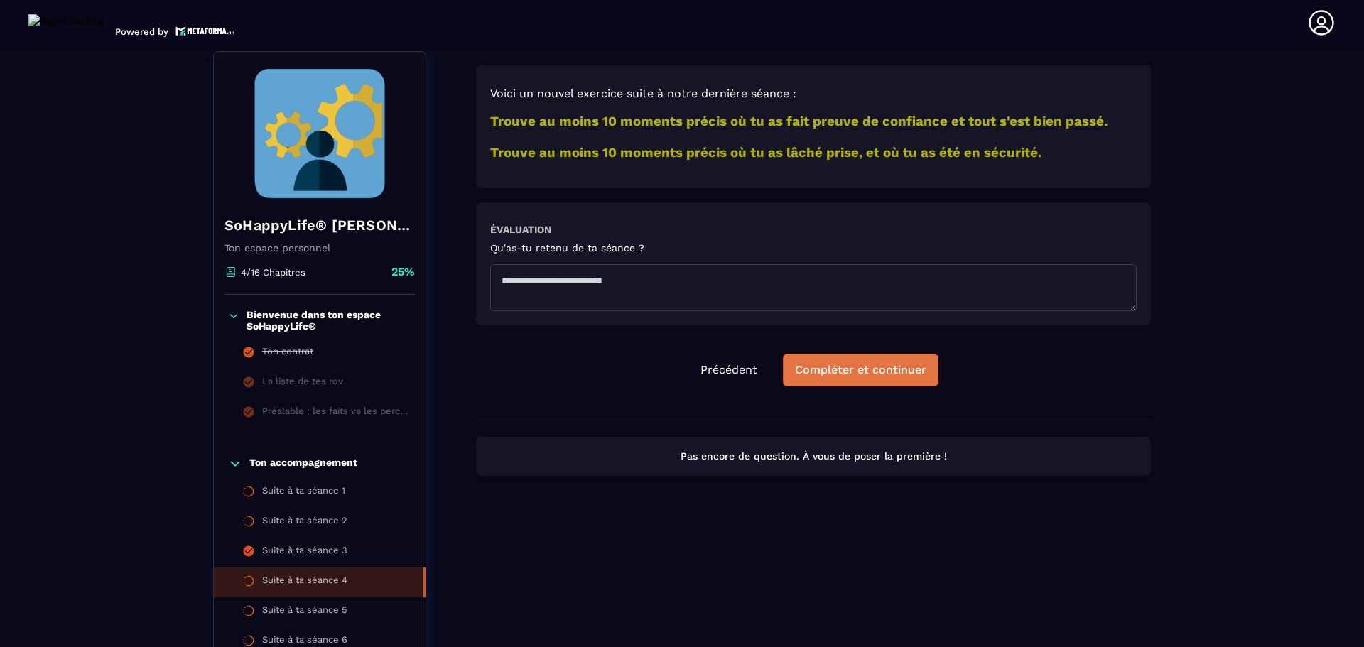
click at [834, 367] on div "Compléter et continuer" at bounding box center [860, 370] width 131 height 14
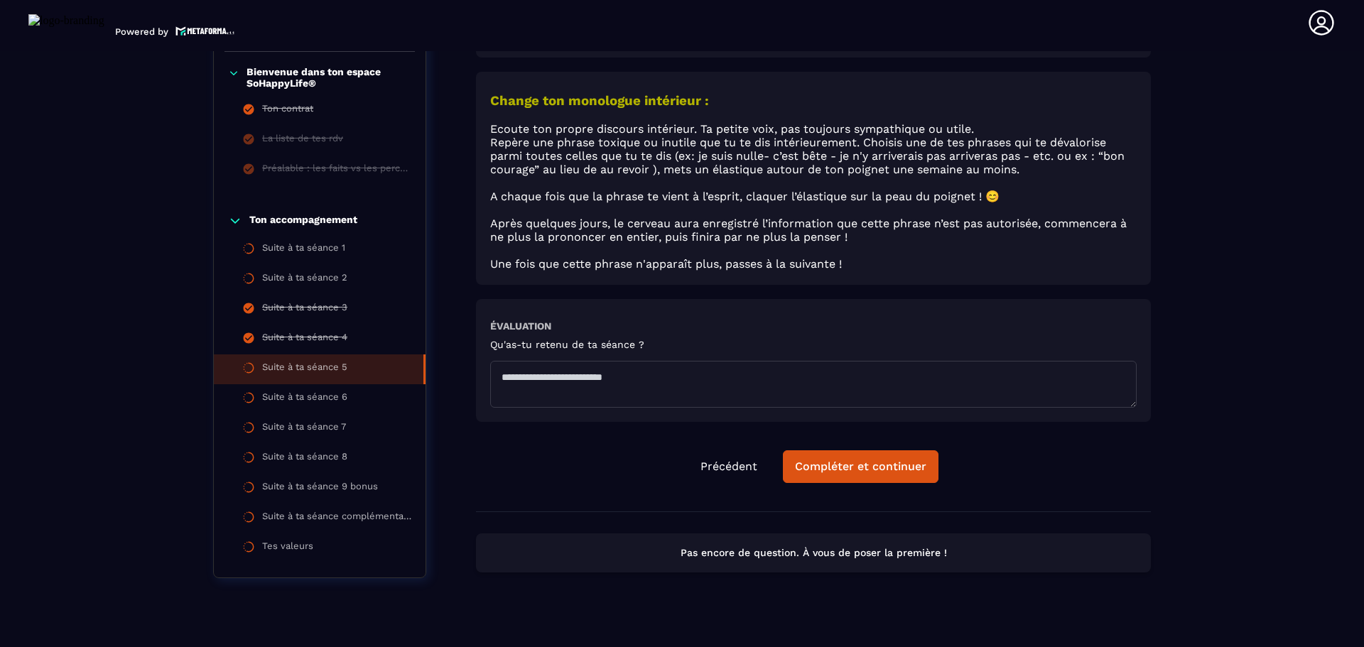
scroll to position [639, 0]
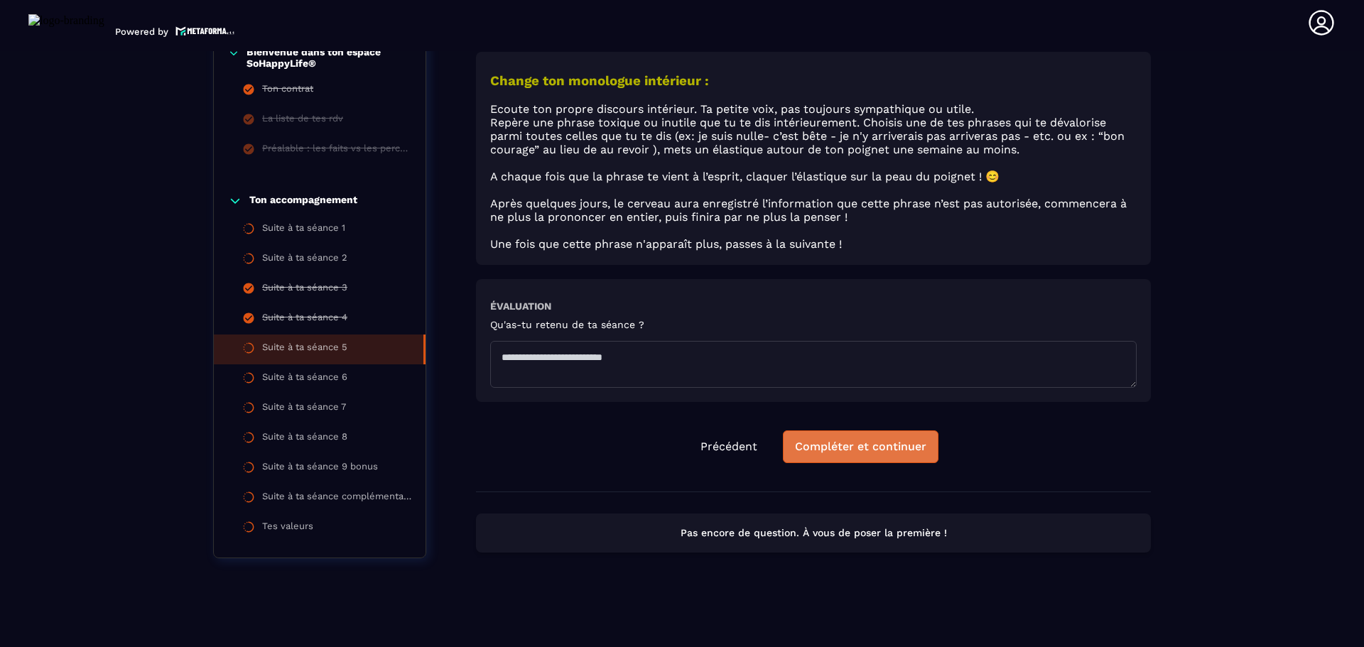
click at [884, 440] on div "Compléter et continuer" at bounding box center [860, 447] width 131 height 14
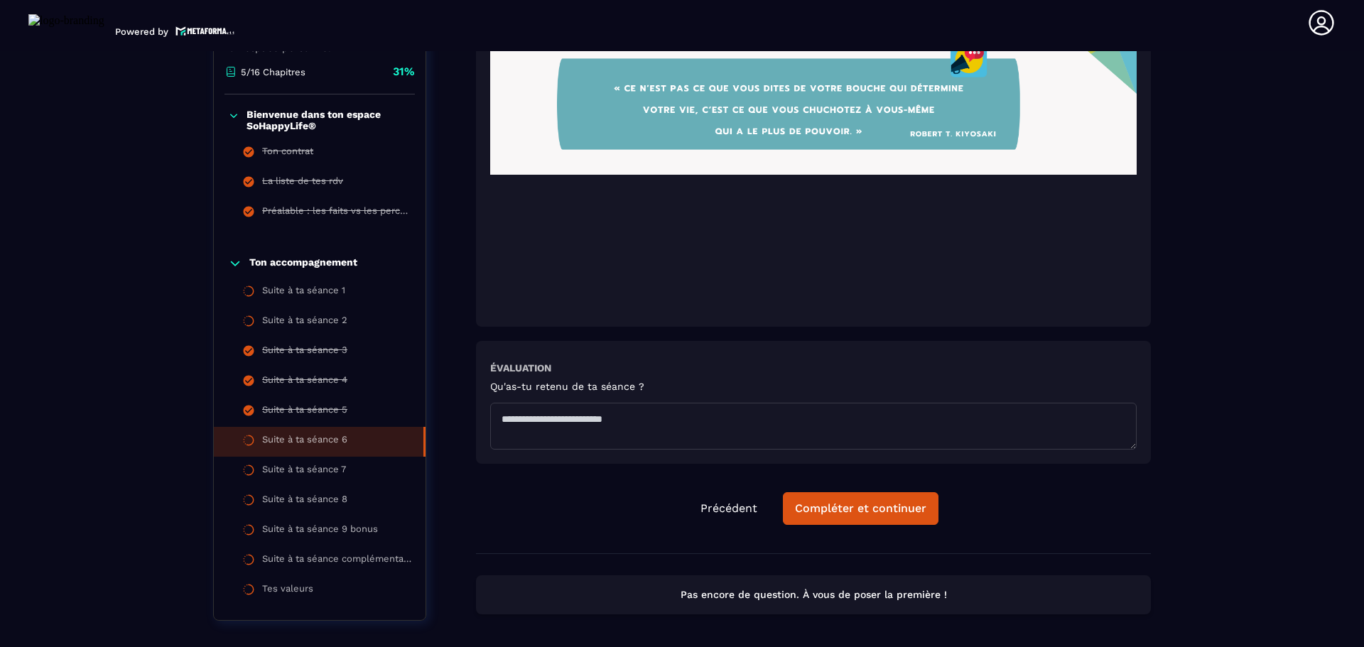
scroll to position [411, 0]
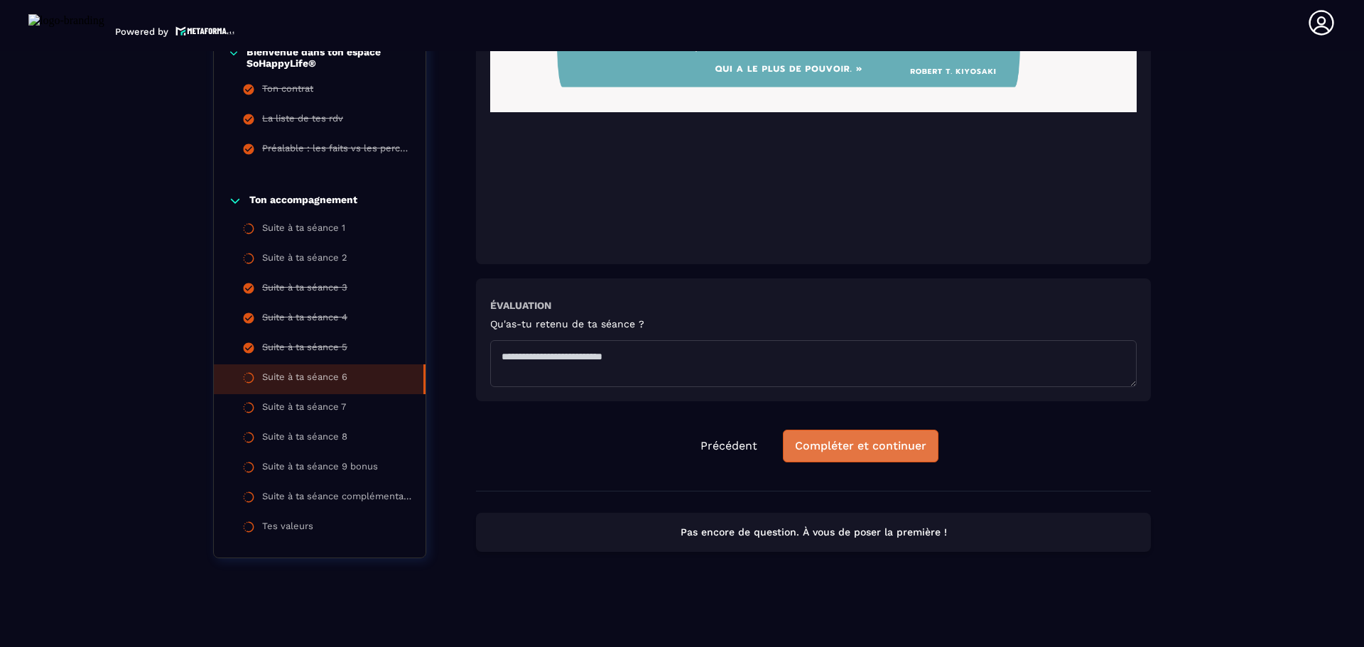
click at [881, 454] on button "Compléter et continuer" at bounding box center [861, 446] width 156 height 33
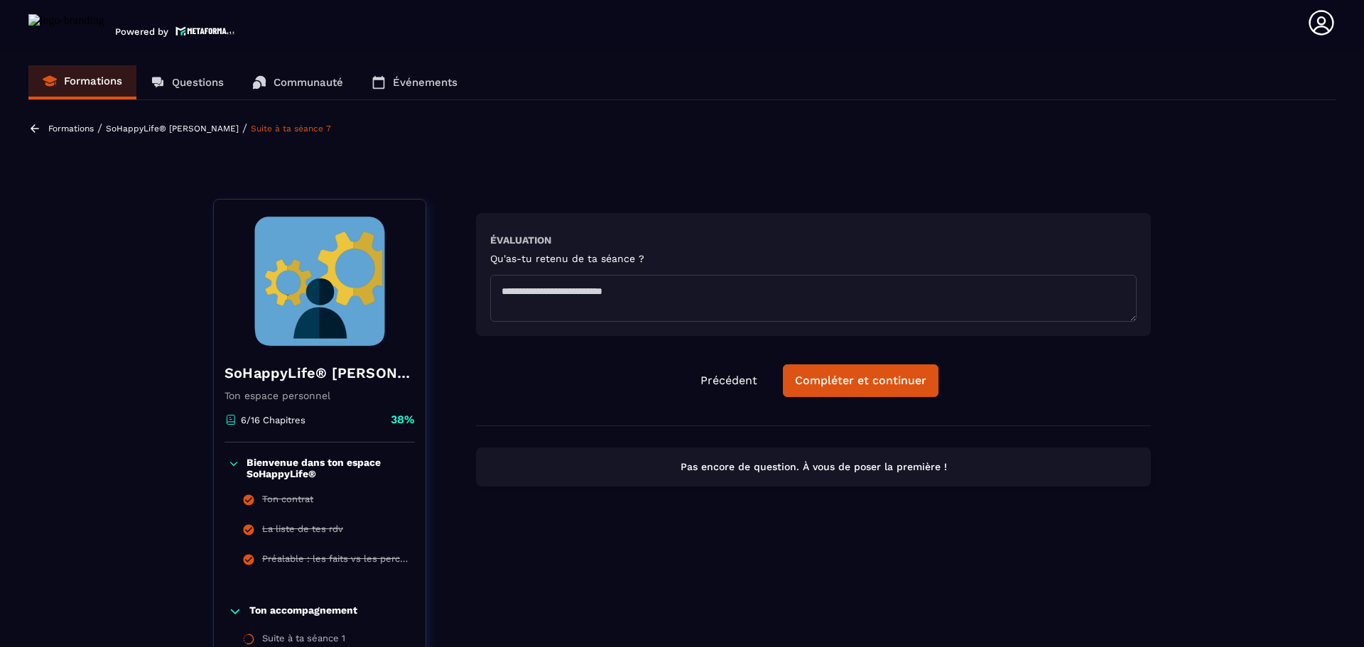
click at [166, 129] on p "SoHappyLife® [PERSON_NAME]" at bounding box center [172, 129] width 133 height 10
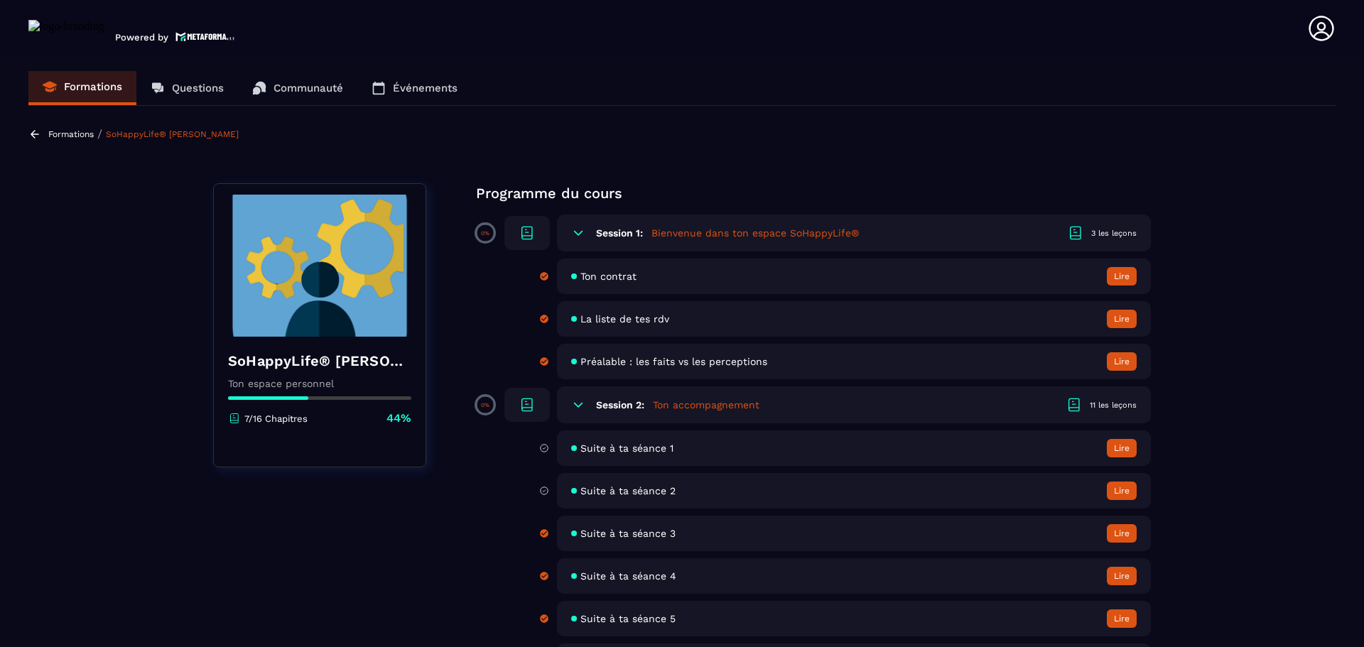
click at [656, 317] on span "La liste de tes rdv" at bounding box center [624, 318] width 89 height 11
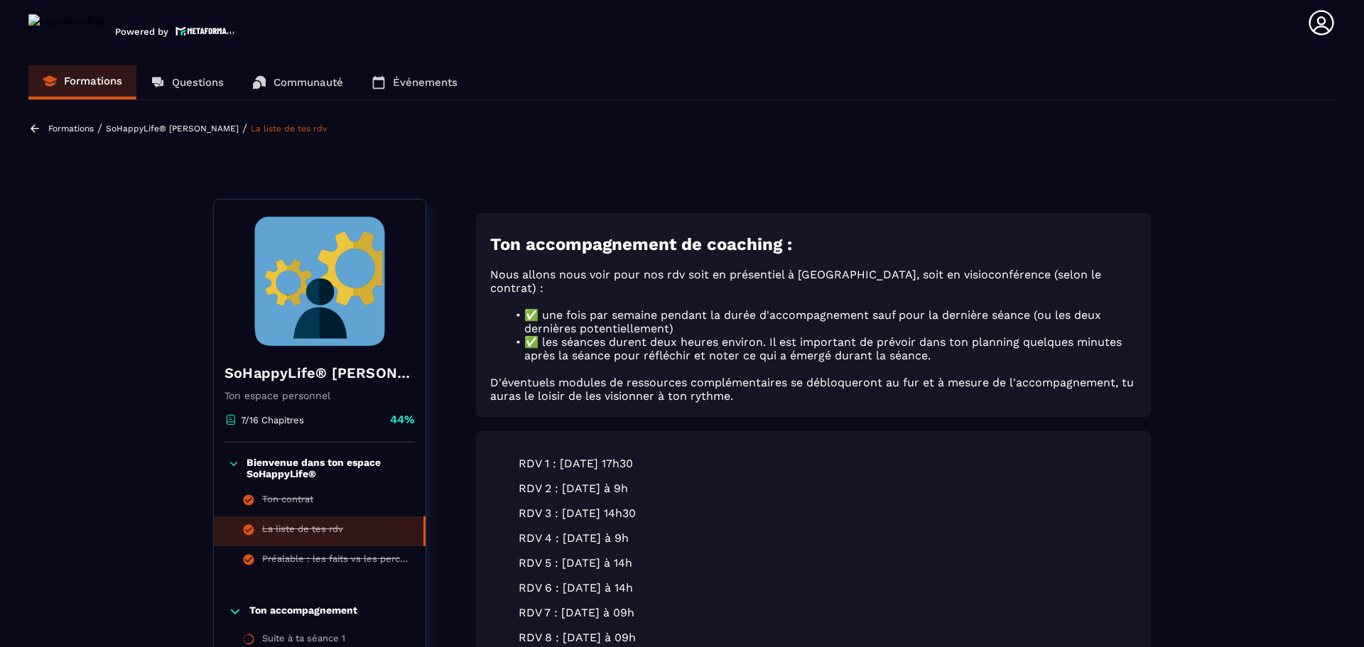
click at [165, 129] on p "SoHappyLife® [PERSON_NAME]" at bounding box center [172, 129] width 133 height 10
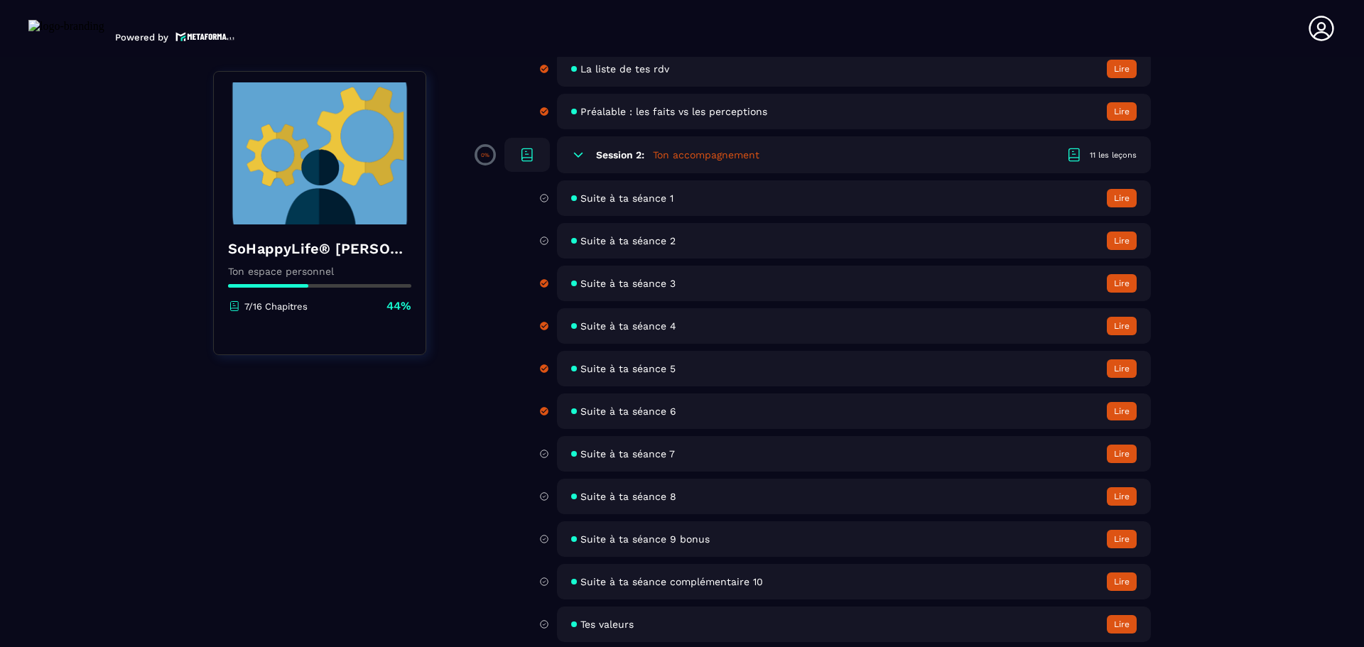
scroll to position [261, 0]
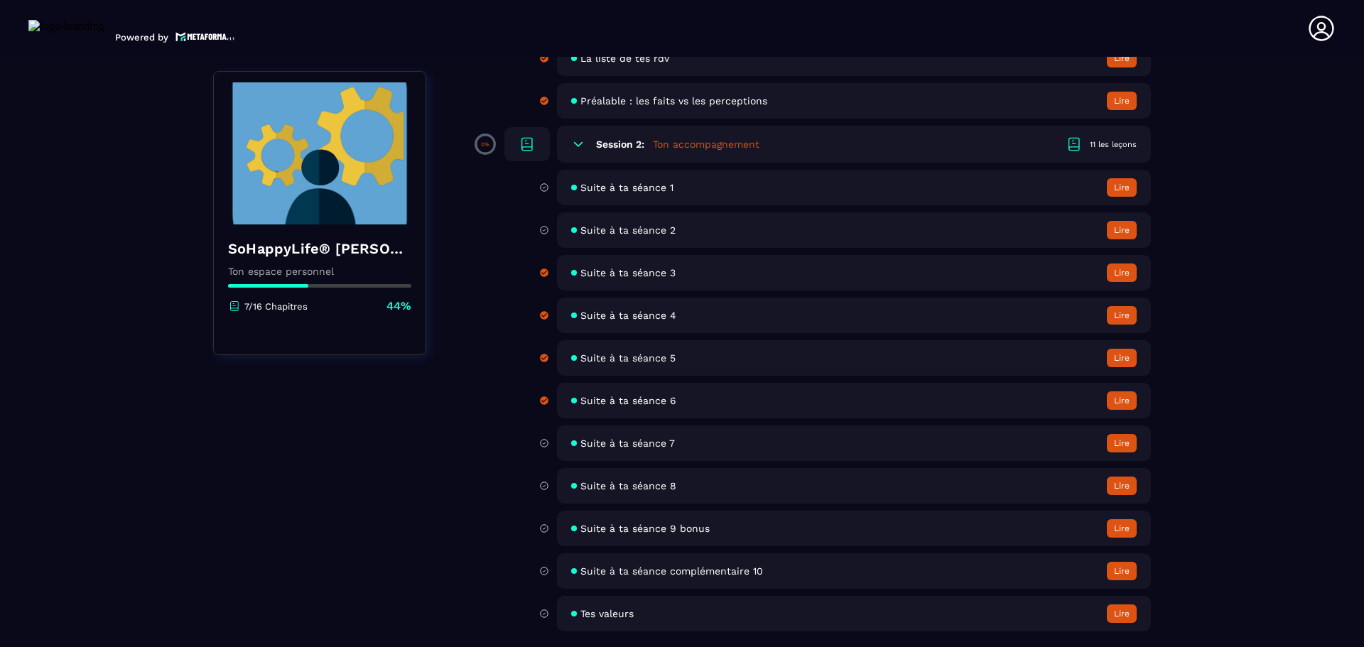
click at [1128, 522] on button "Lire" at bounding box center [1122, 528] width 30 height 18
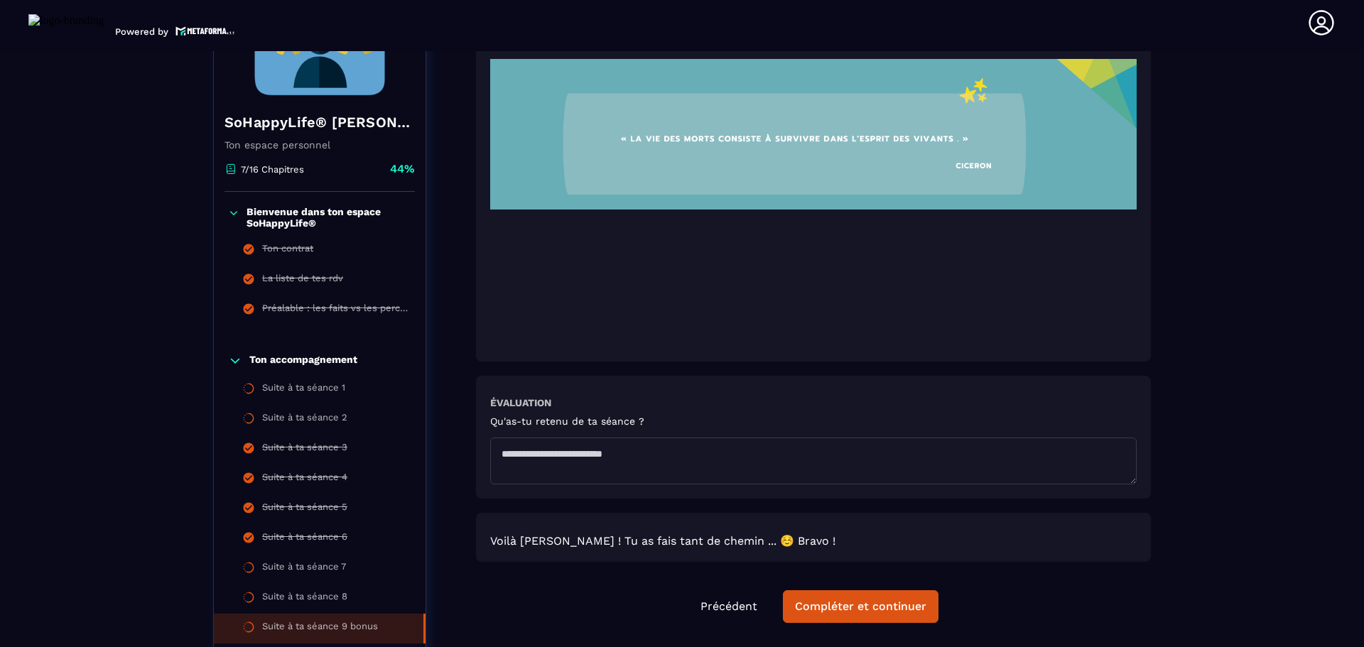
scroll to position [474, 0]
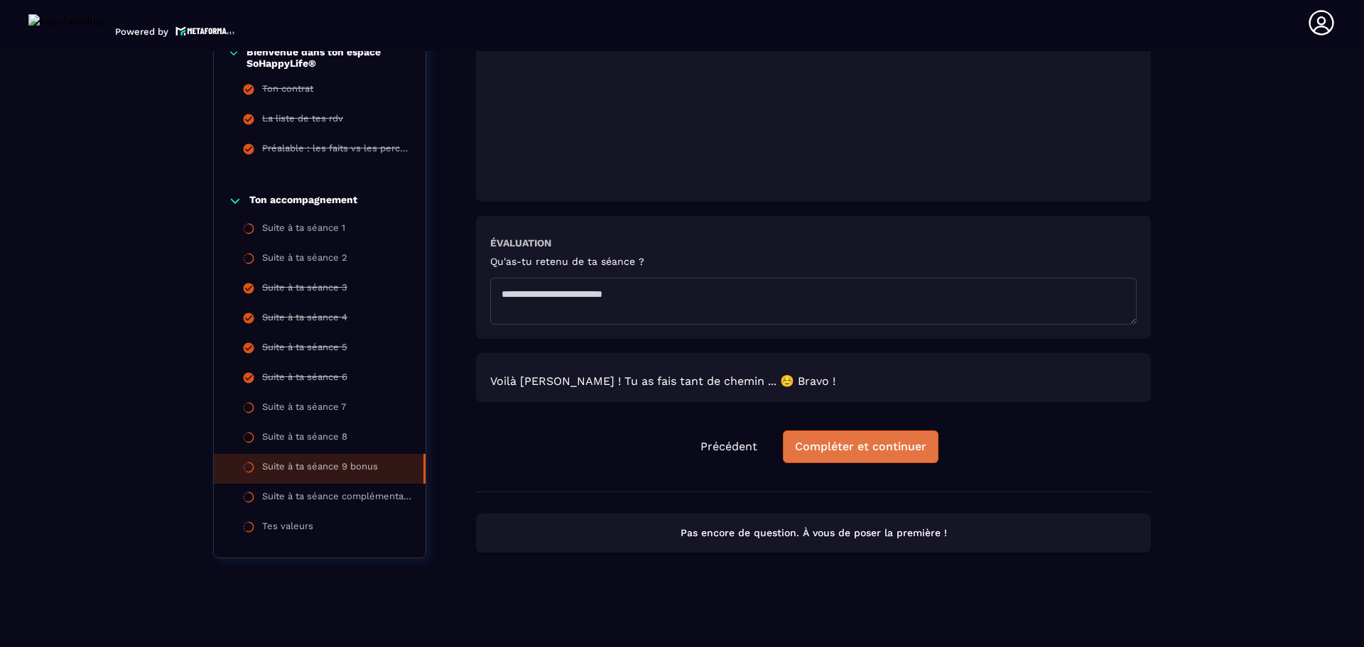
drag, startPoint x: 870, startPoint y: 424, endPoint x: 873, endPoint y: 434, distance: 10.3
click at [870, 428] on div "Évaluation Qu'as-tu retenu de ta séance ? Voilà [PERSON_NAME] ! Tu as fais tant…" at bounding box center [813, 115] width 675 height 751
click at [881, 446] on div "Compléter et continuer" at bounding box center [860, 447] width 131 height 14
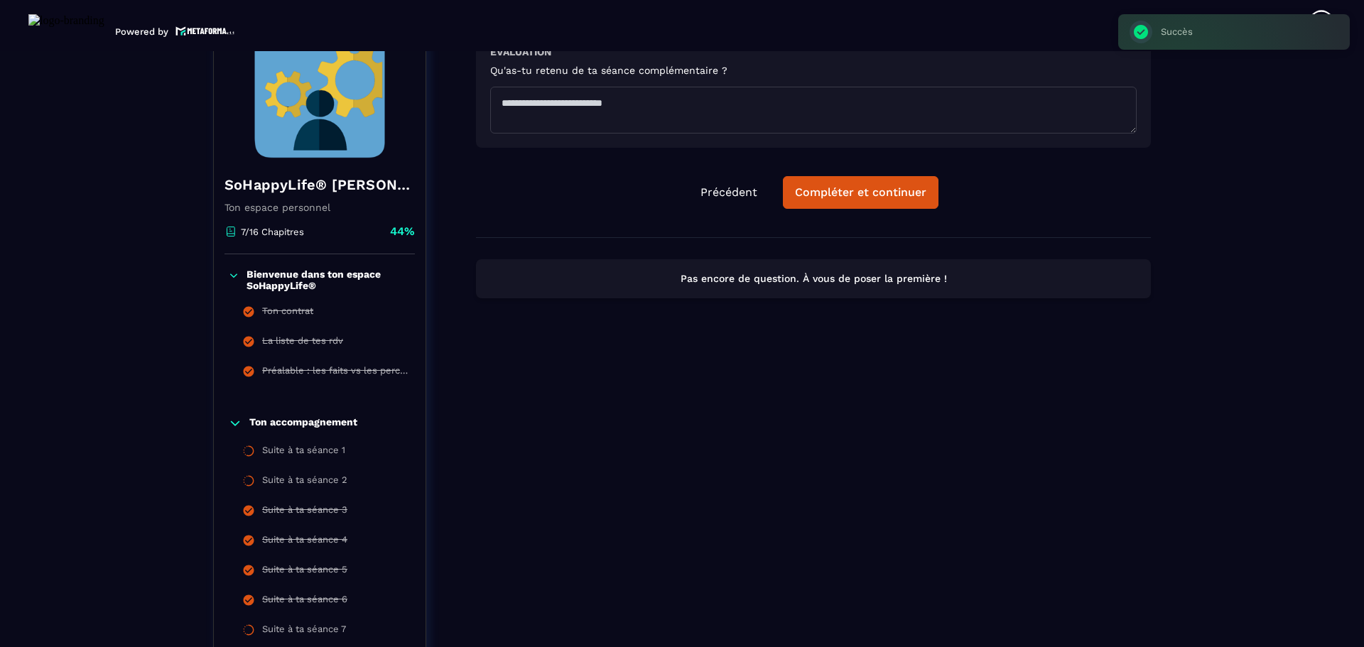
scroll to position [215, 0]
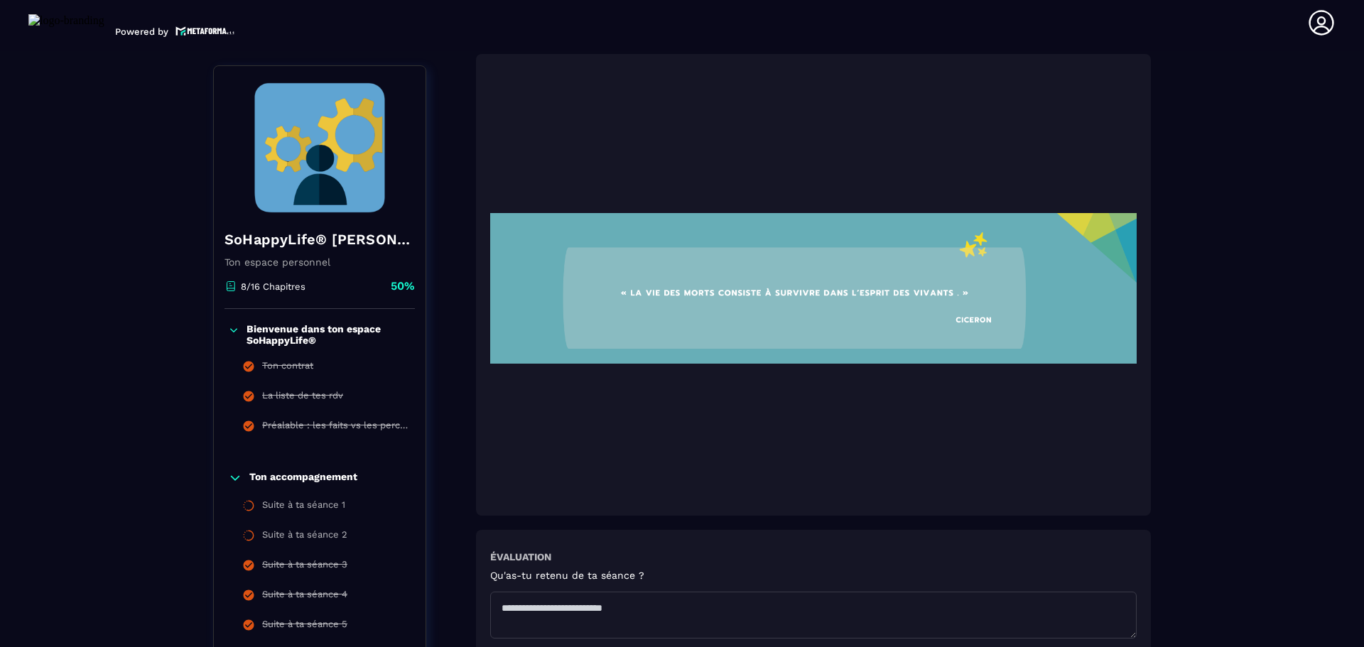
scroll to position [148, 0]
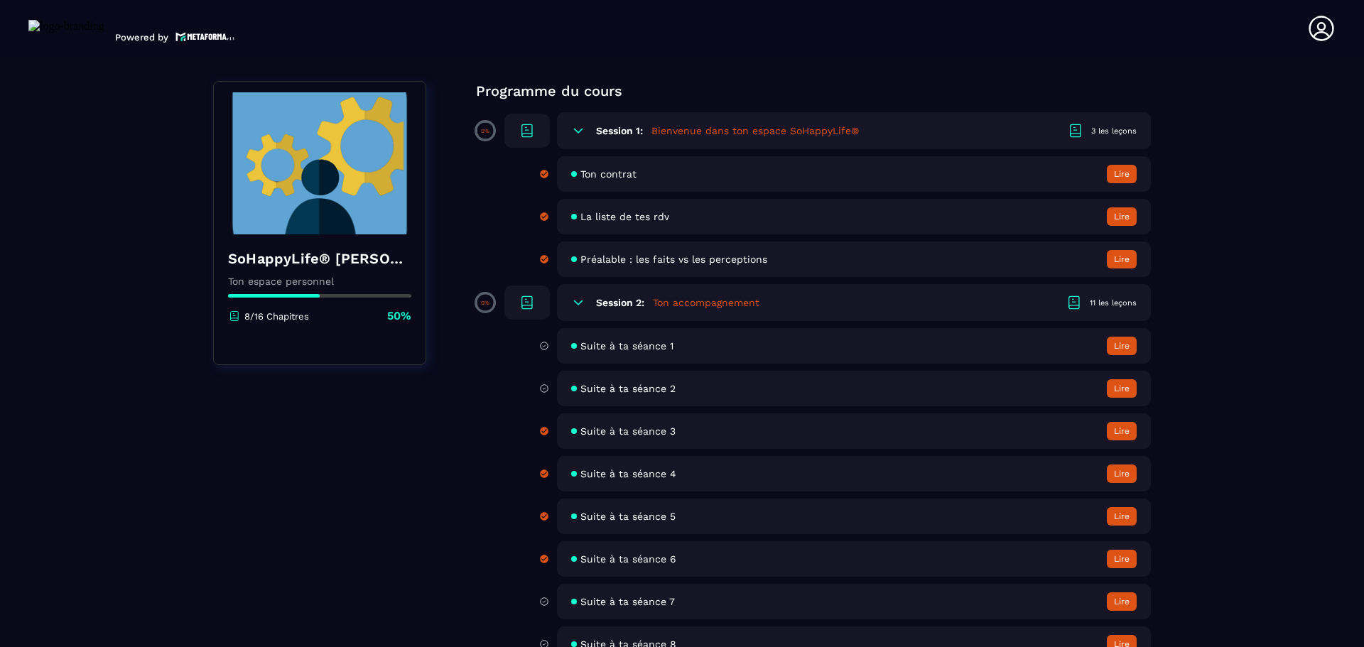
scroll to position [261, 0]
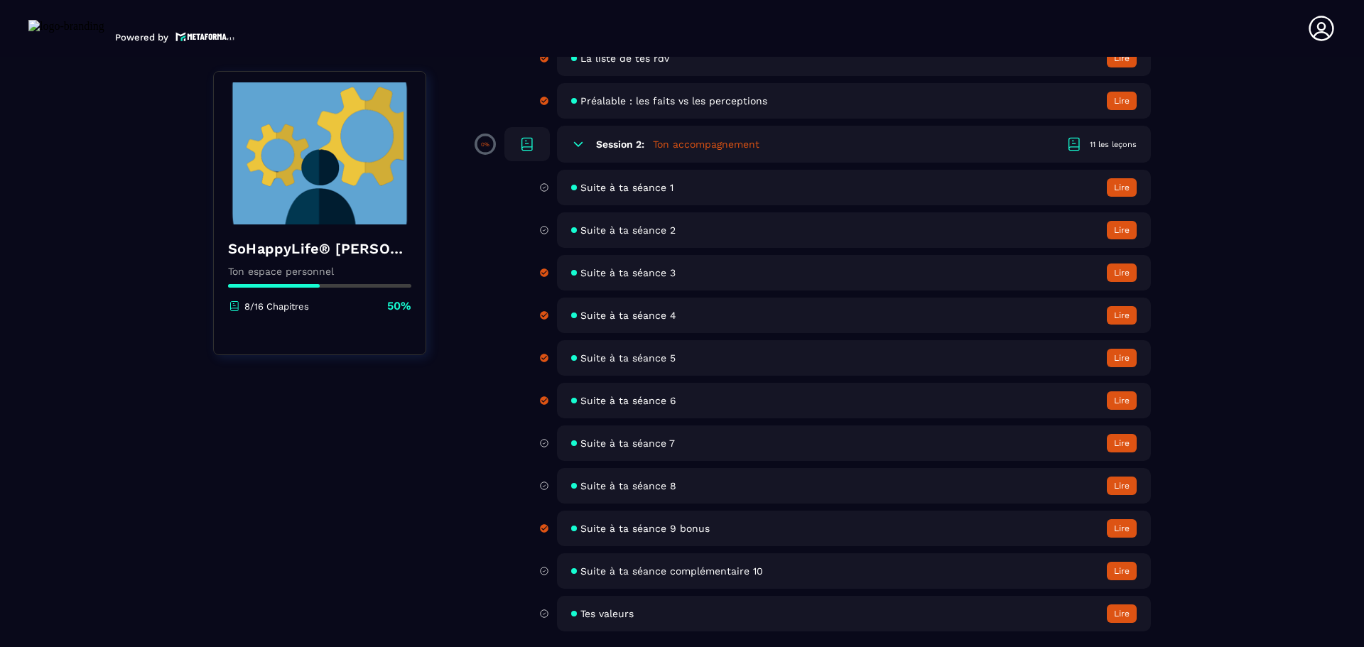
click at [681, 572] on span "Suite à ta séance complémentaire 10" at bounding box center [671, 570] width 183 height 11
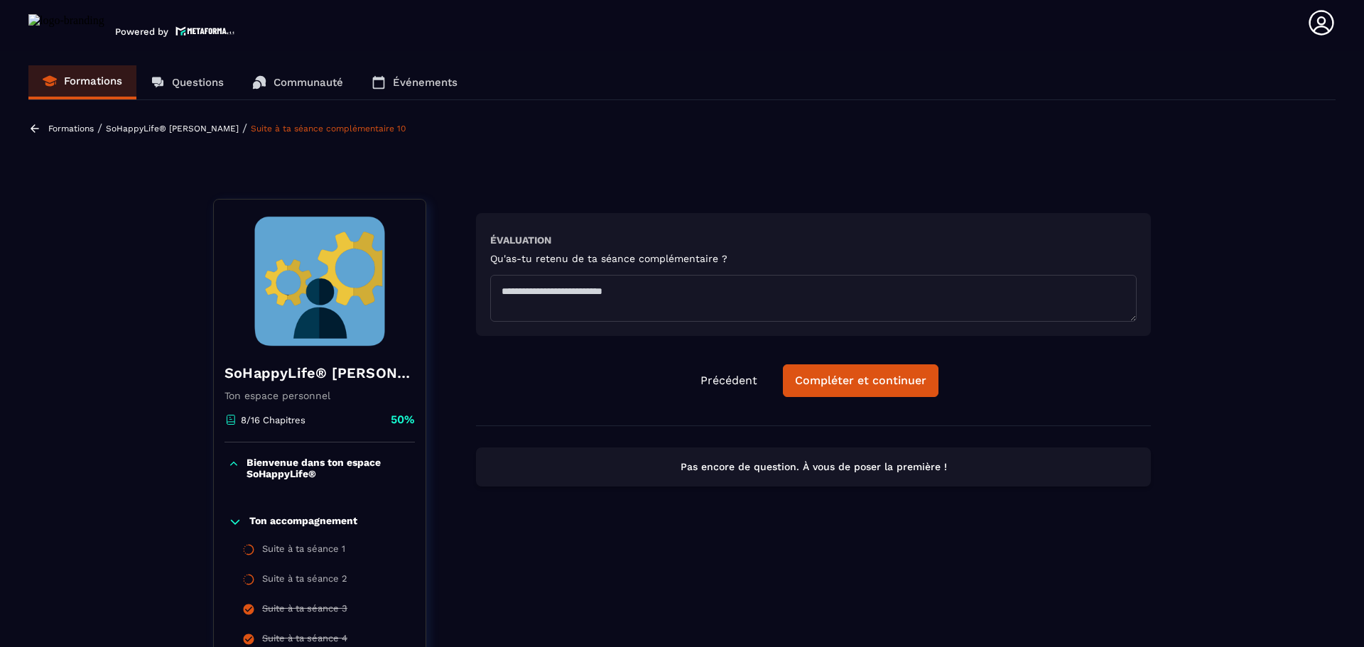
click at [94, 85] on p "Formations" at bounding box center [93, 81] width 58 height 13
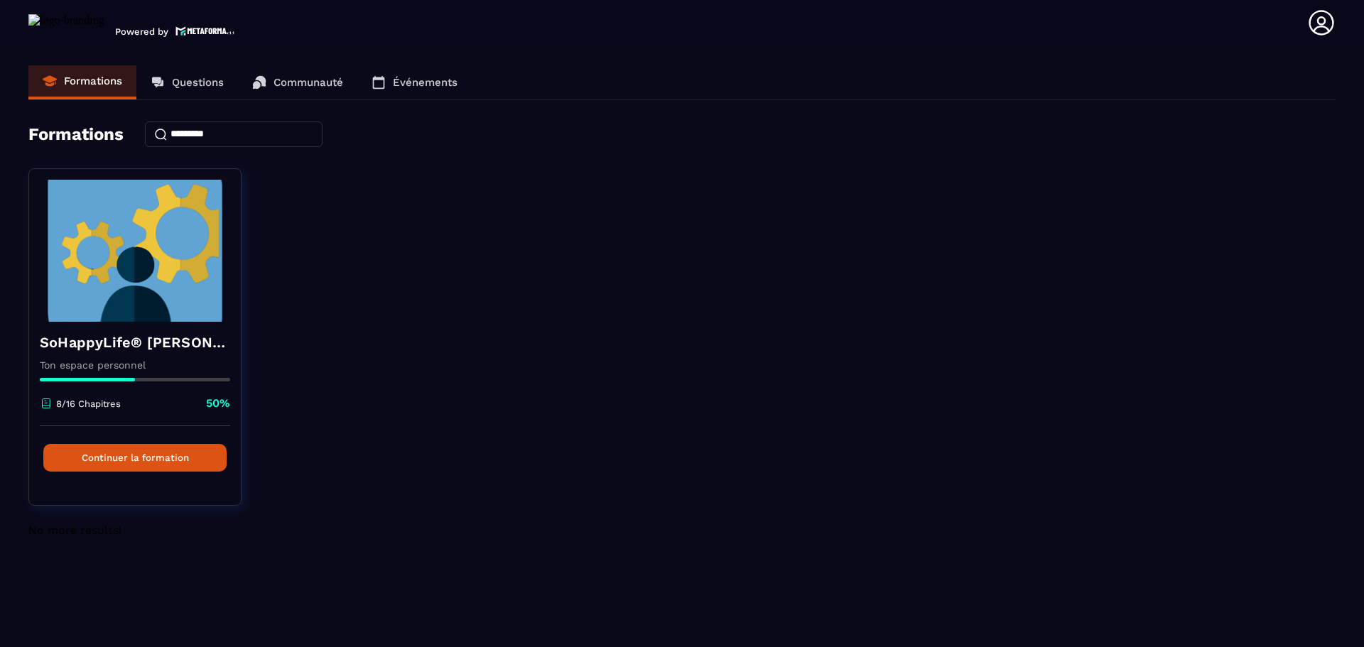
click at [205, 80] on p "Questions" at bounding box center [198, 82] width 52 height 13
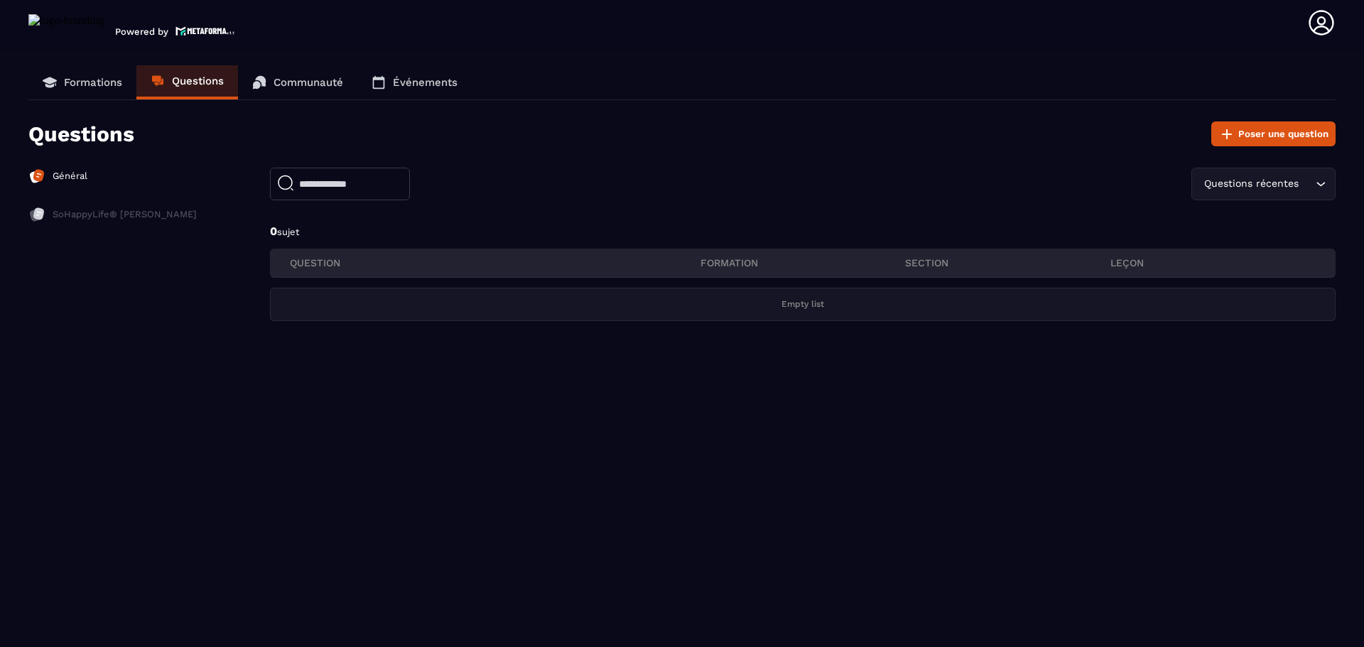
click at [297, 81] on p "Communauté" at bounding box center [308, 82] width 70 height 13
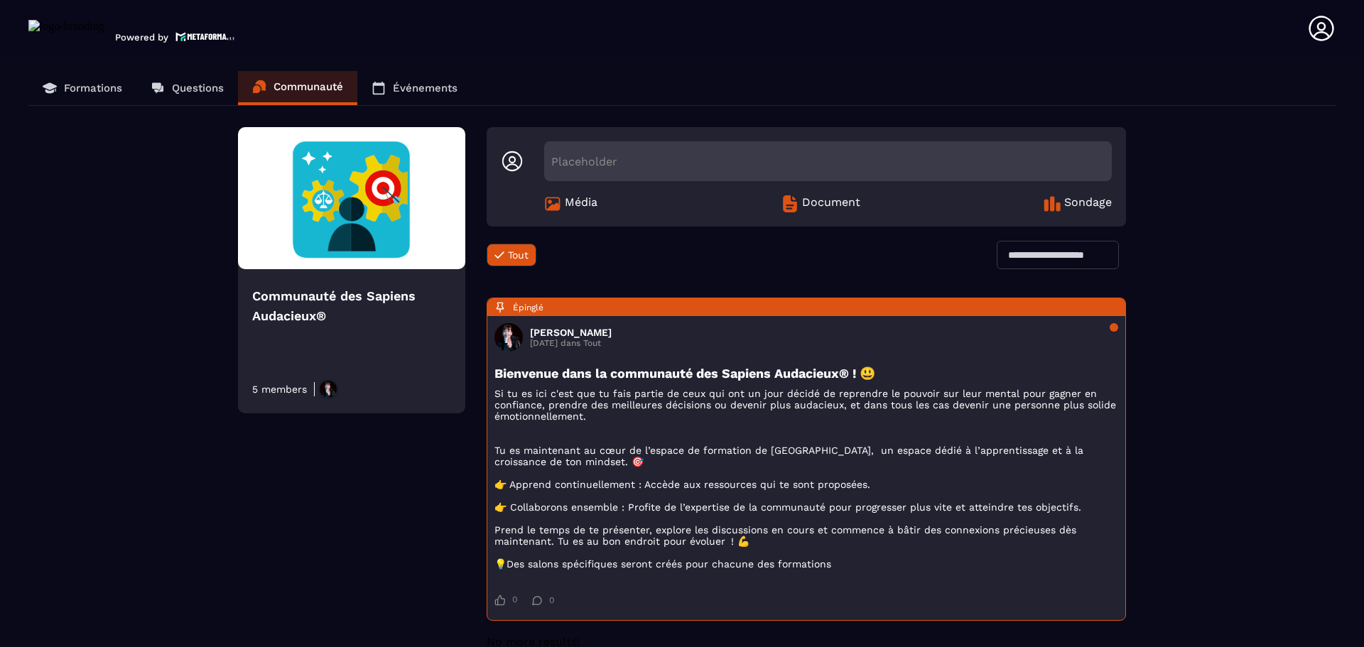
click at [89, 82] on p "Formations" at bounding box center [93, 88] width 58 height 13
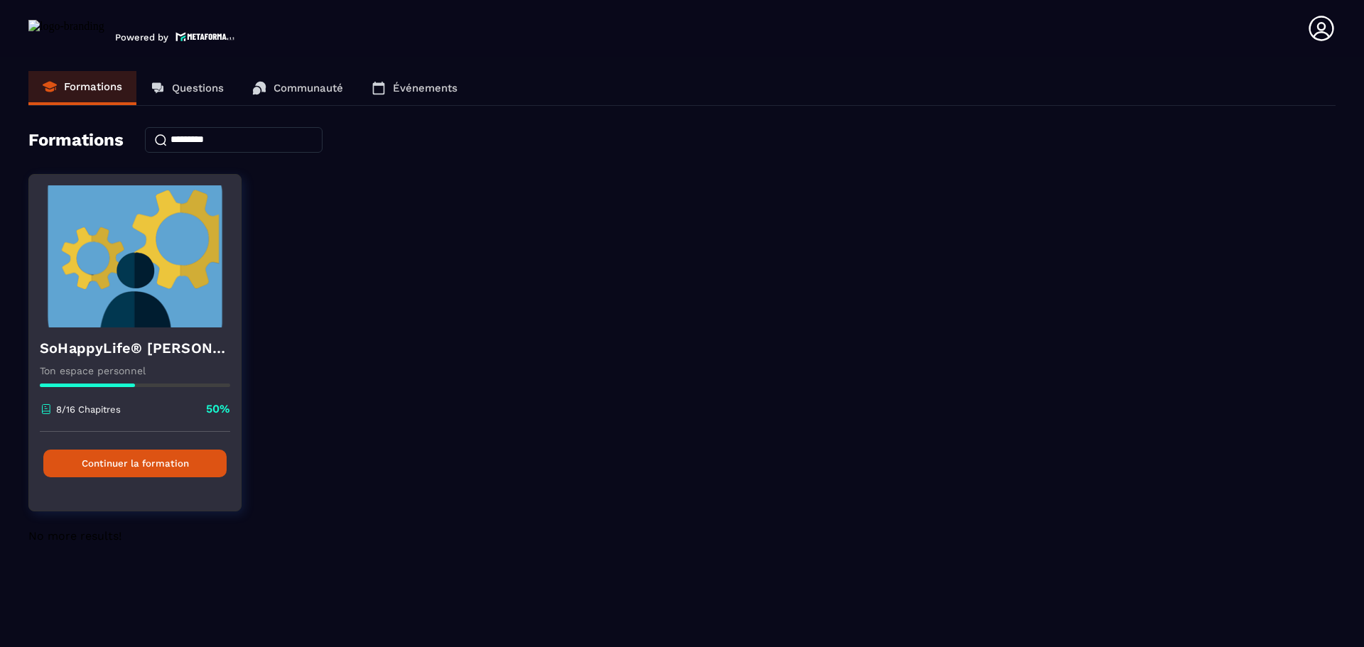
click at [127, 464] on button "Continuer la formation" at bounding box center [134, 464] width 183 height 28
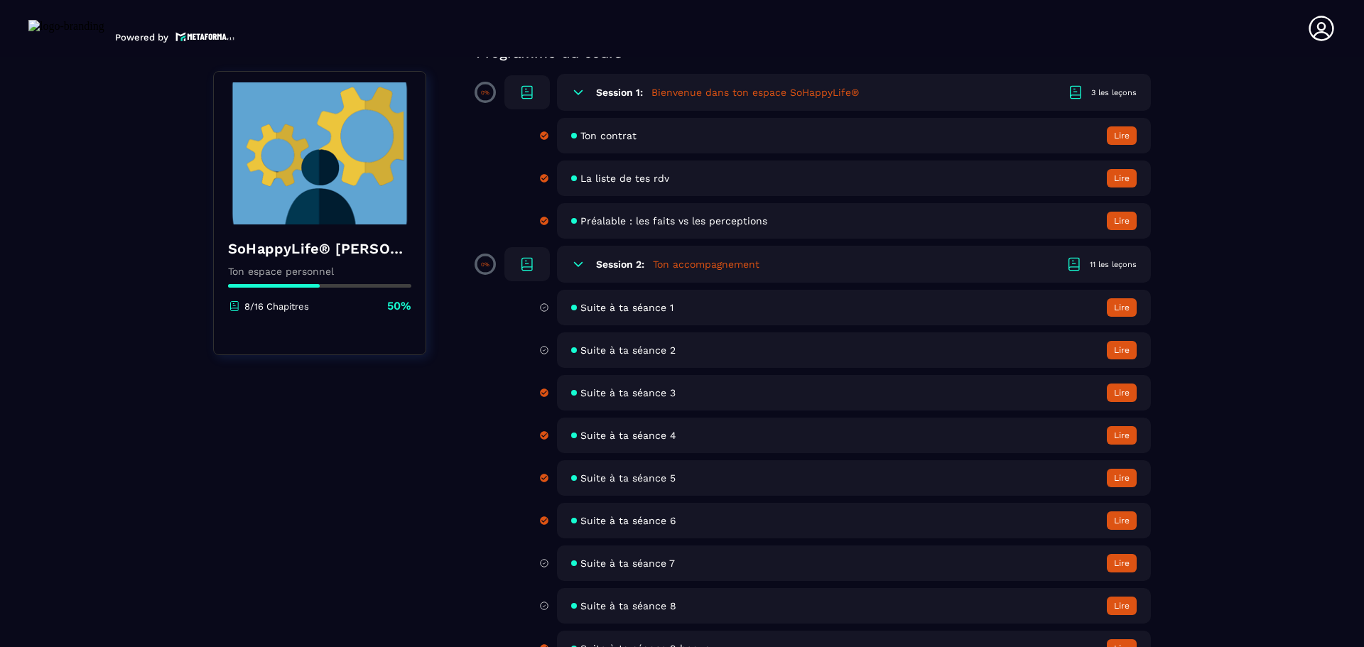
scroll to position [142, 0]
click at [824, 92] on h5 "Bienvenue dans ton espace SoHappyLife®" at bounding box center [754, 91] width 207 height 14
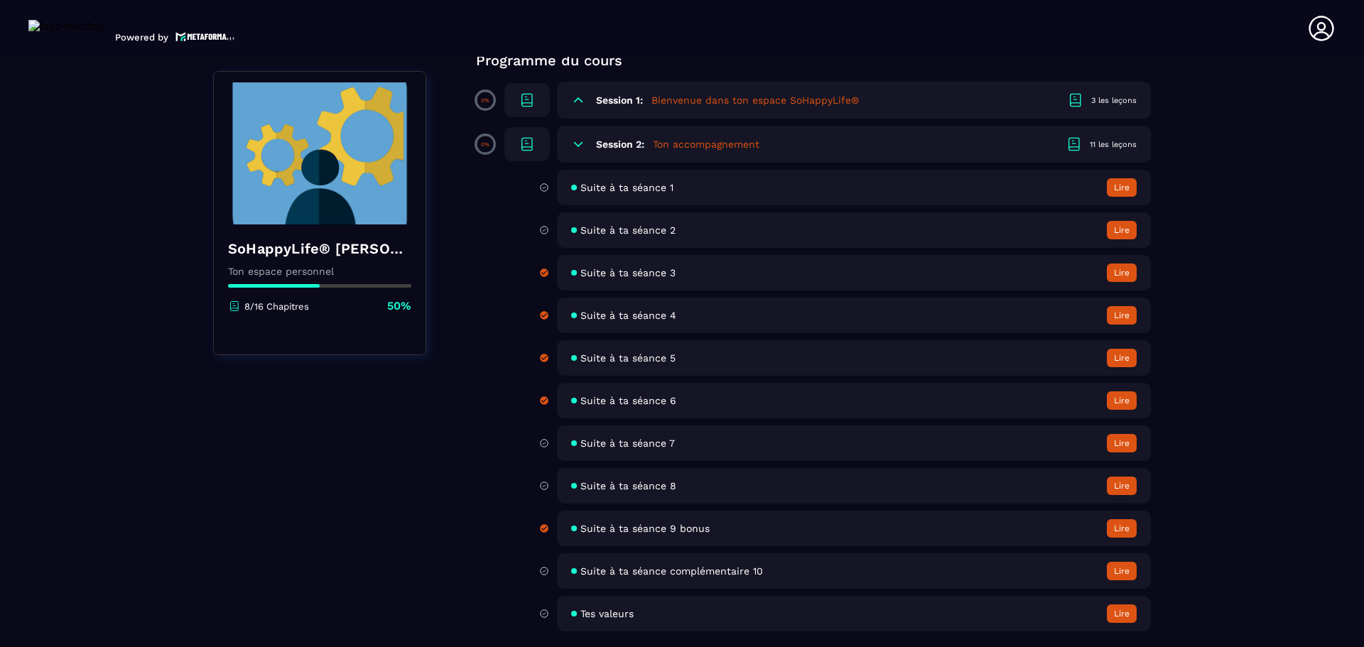
scroll to position [133, 0]
click at [737, 144] on h5 "Ton accompagnement" at bounding box center [706, 144] width 107 height 14
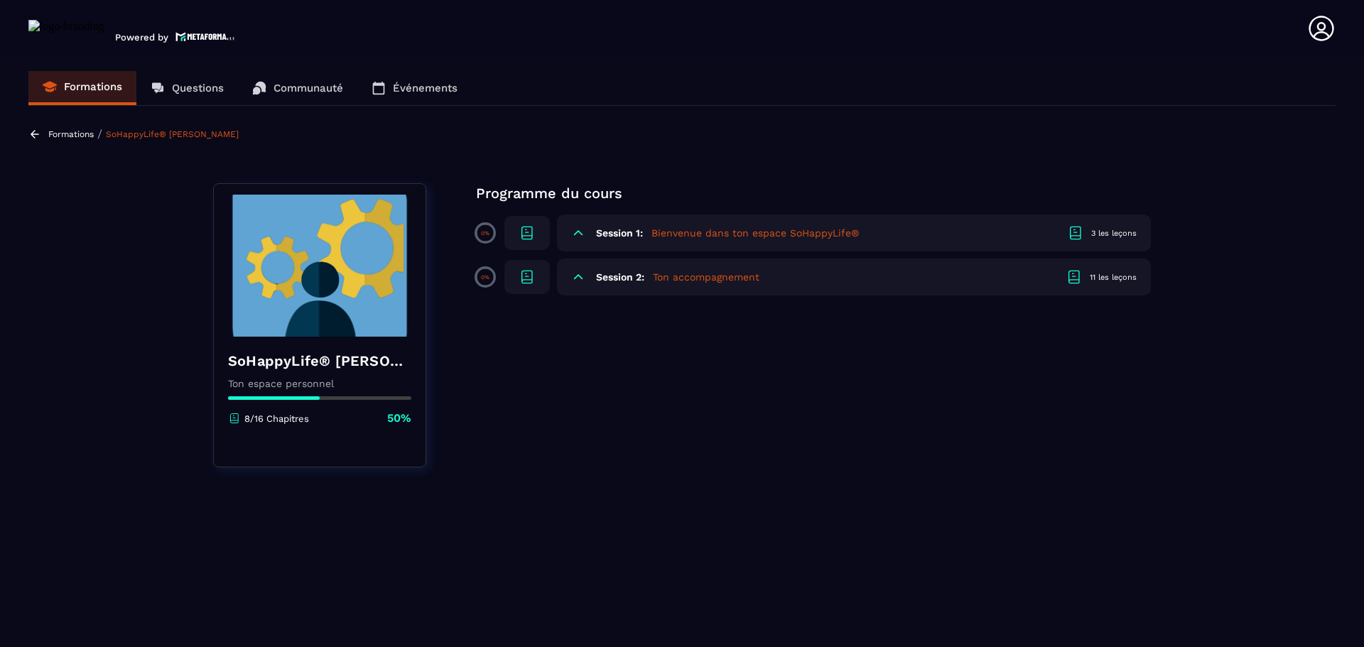
click at [779, 234] on h5 "Bienvenue dans ton espace SoHappyLife®" at bounding box center [754, 233] width 207 height 14
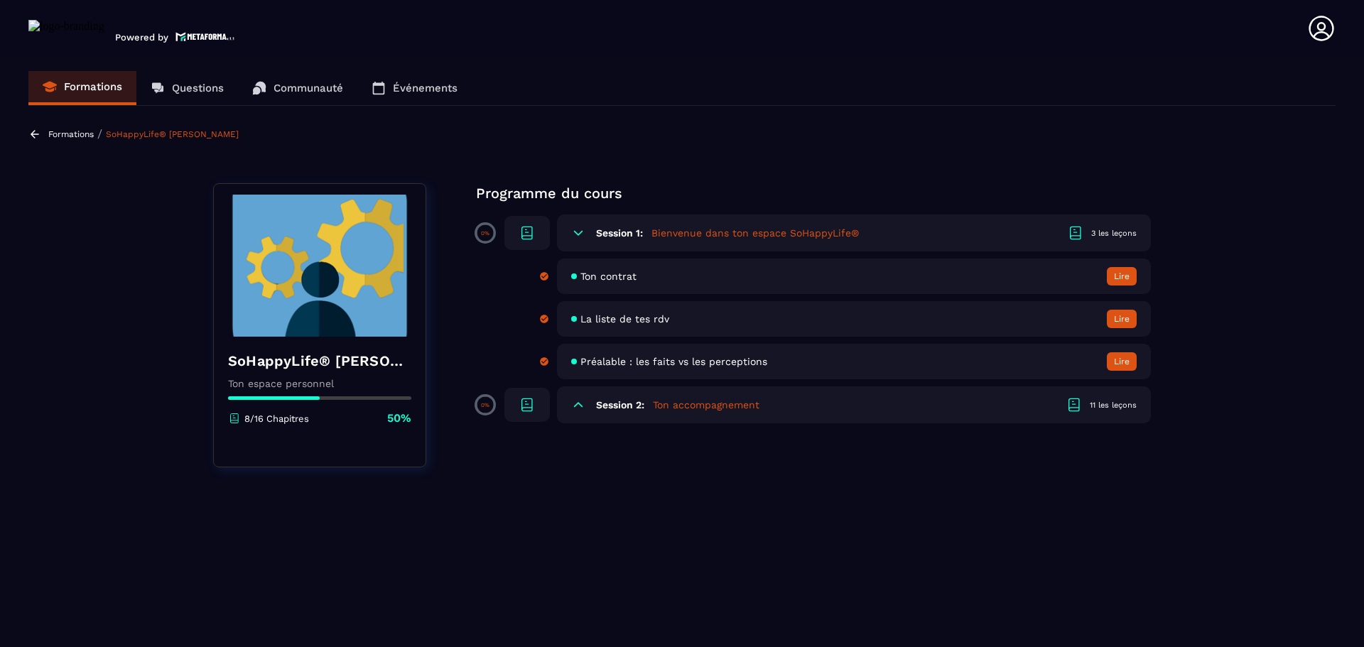
click at [681, 360] on span "Préalable : les faits vs les perceptions" at bounding box center [673, 361] width 187 height 11
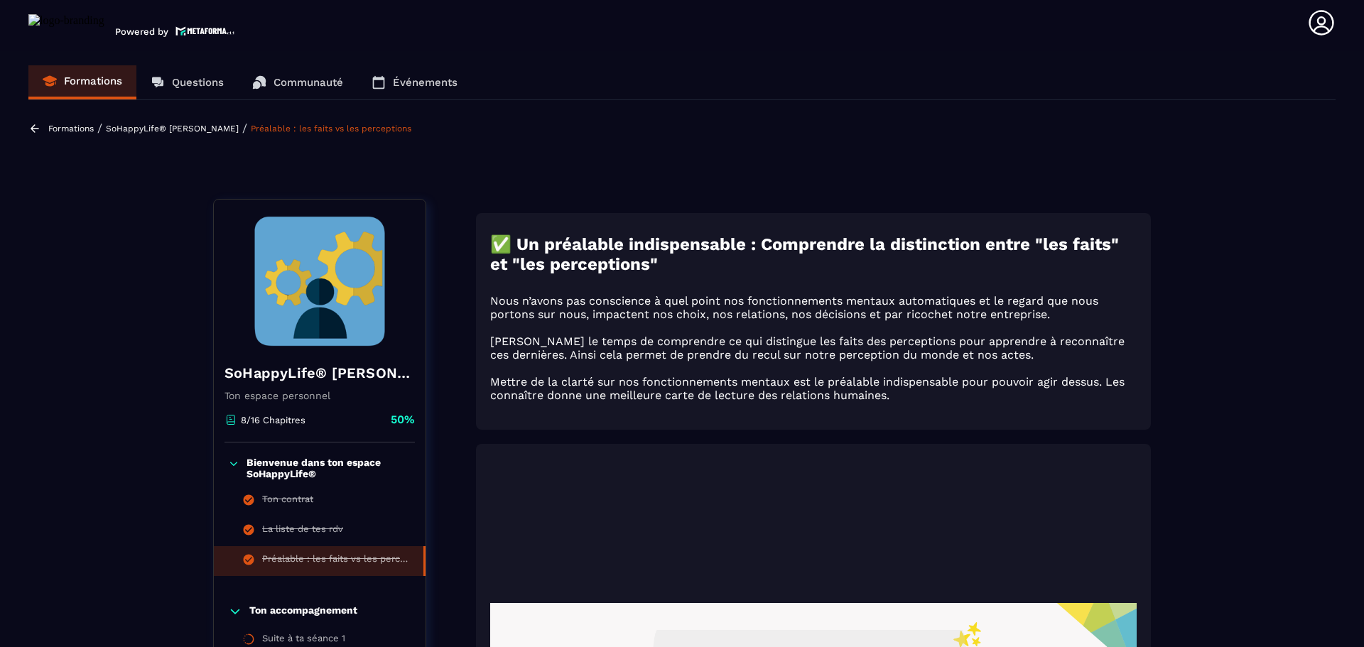
click at [159, 126] on p "SoHappyLife® [PERSON_NAME]" at bounding box center [172, 129] width 133 height 10
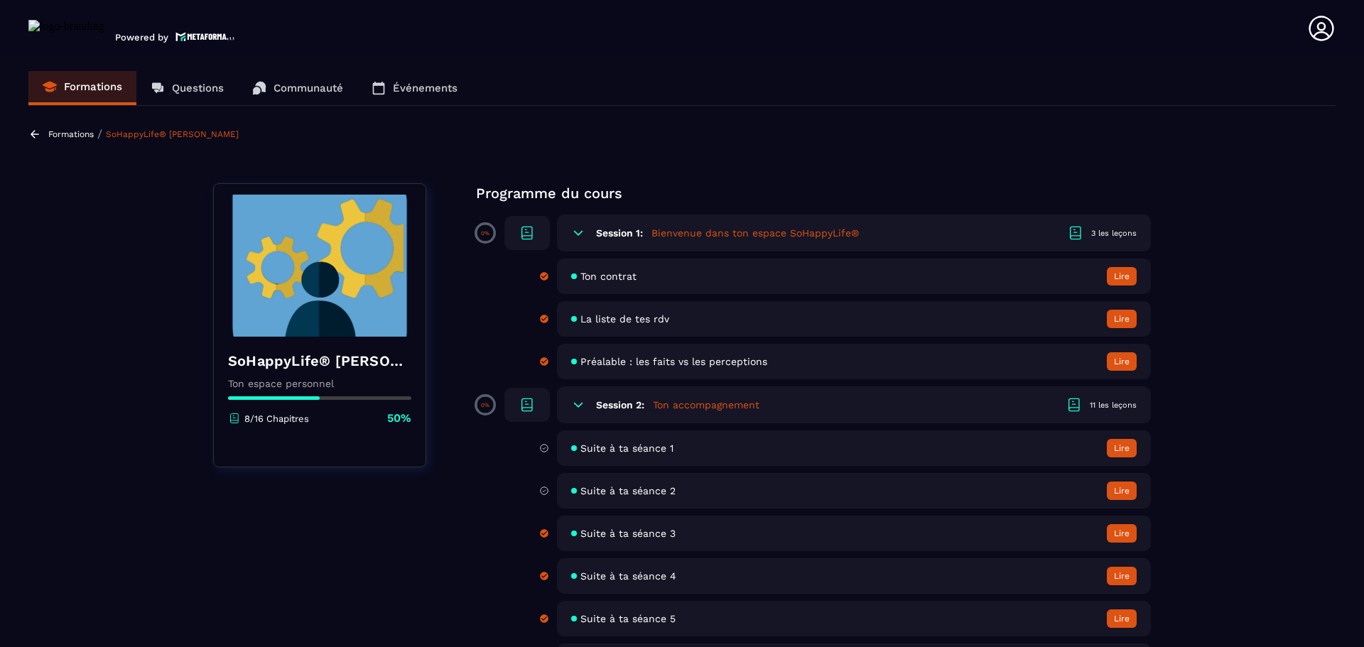
click at [648, 447] on span "Suite à ta séance 1" at bounding box center [626, 447] width 93 height 11
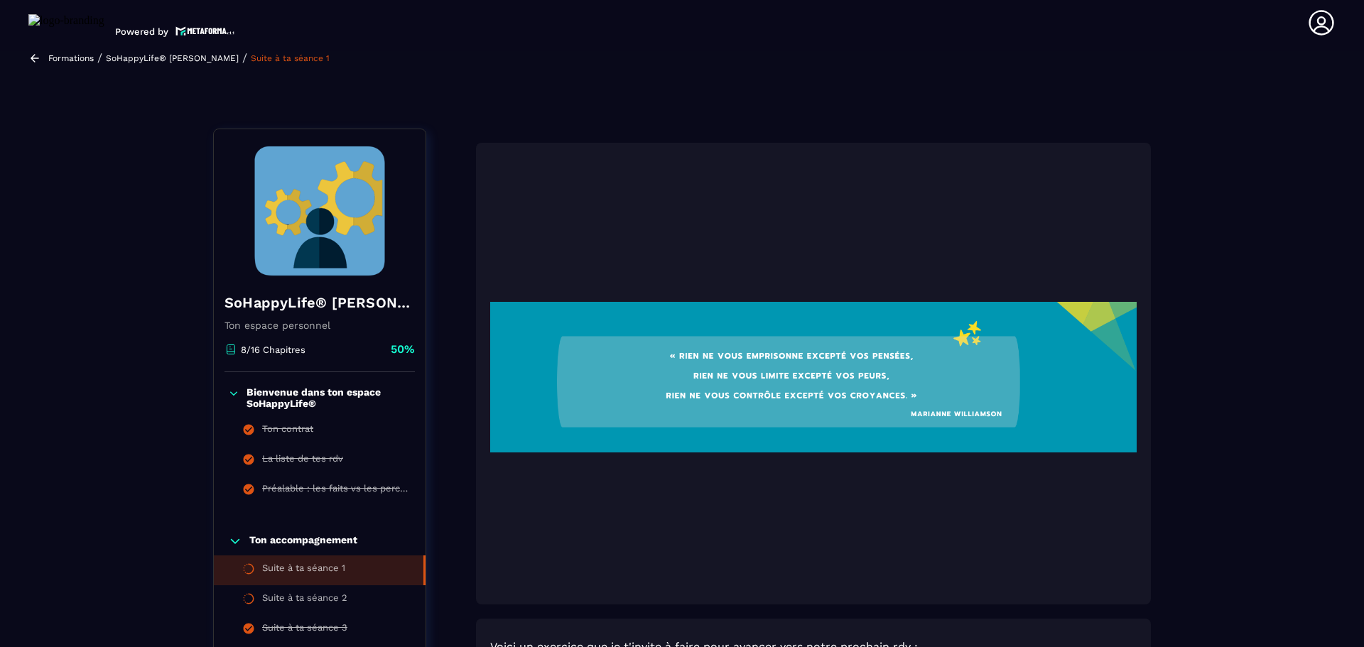
scroll to position [148, 0]
